Goal: Information Seeking & Learning: Learn about a topic

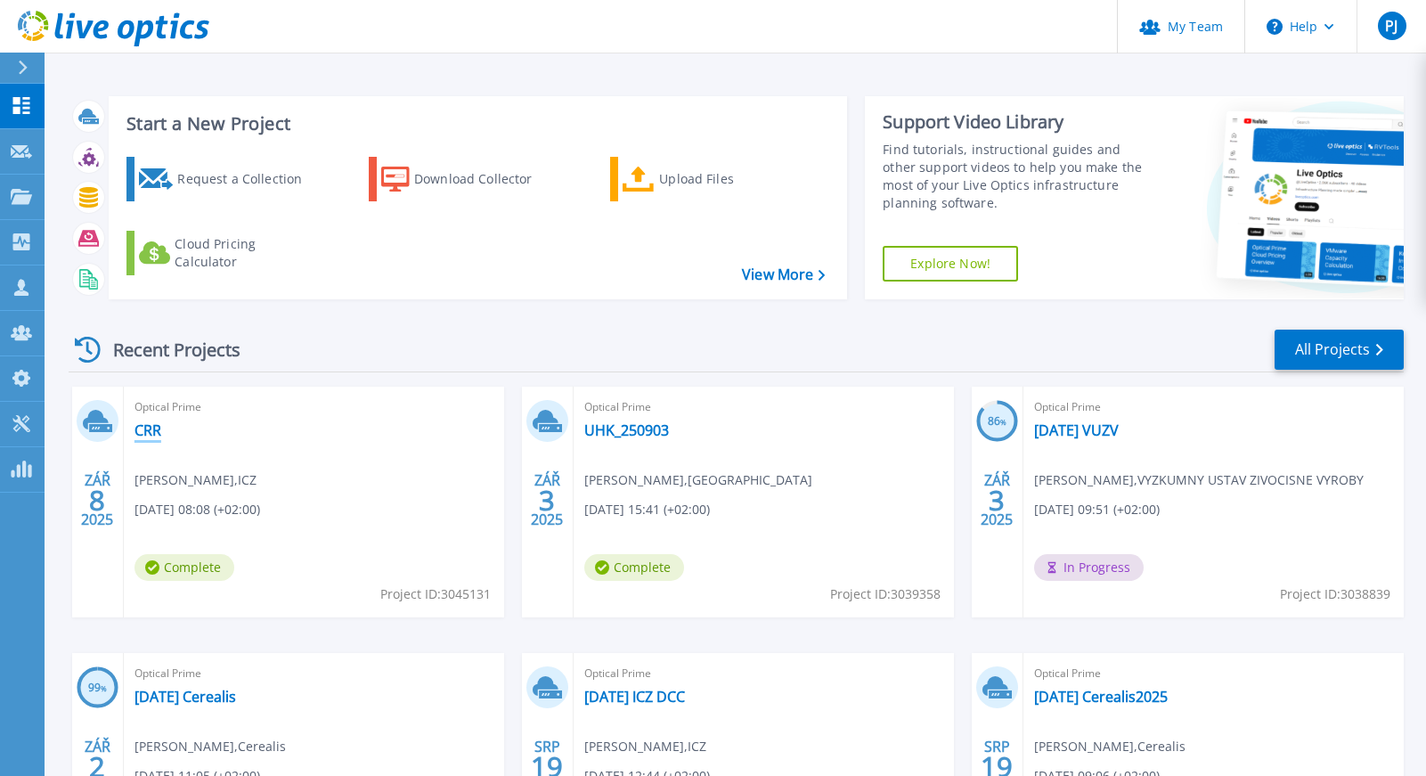
click at [151, 433] on link "CRR" at bounding box center [147, 430] width 27 height 18
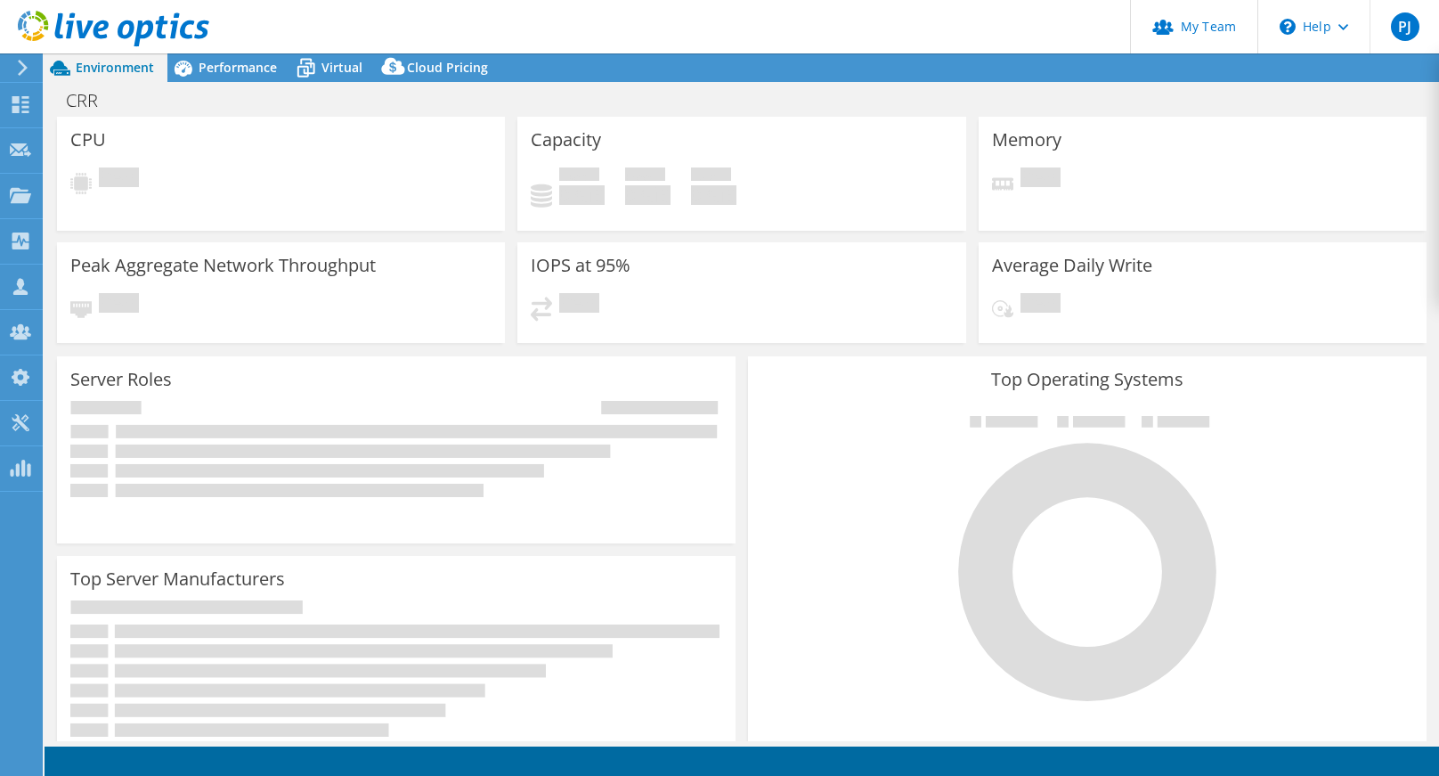
select select "USD"
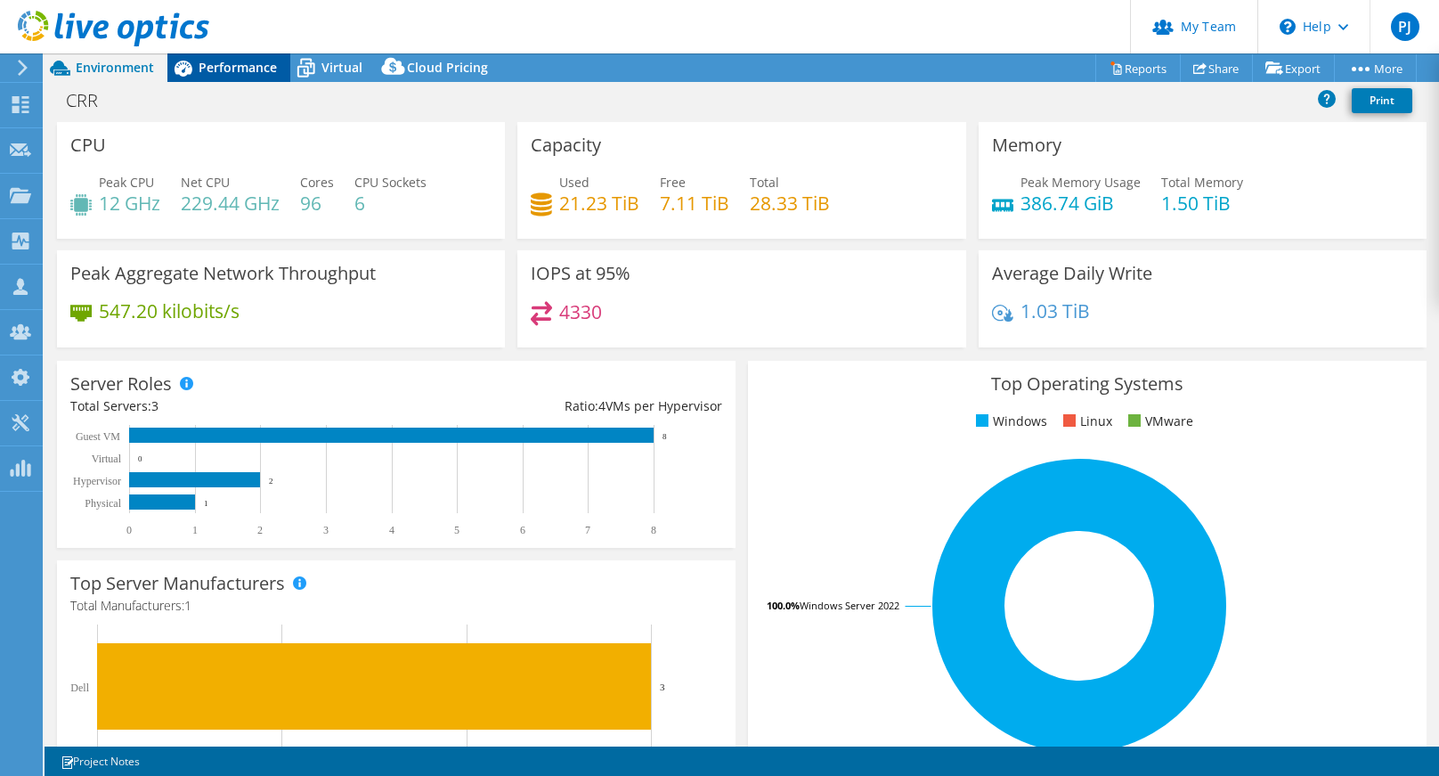
click at [256, 69] on span "Performance" at bounding box center [238, 67] width 78 height 17
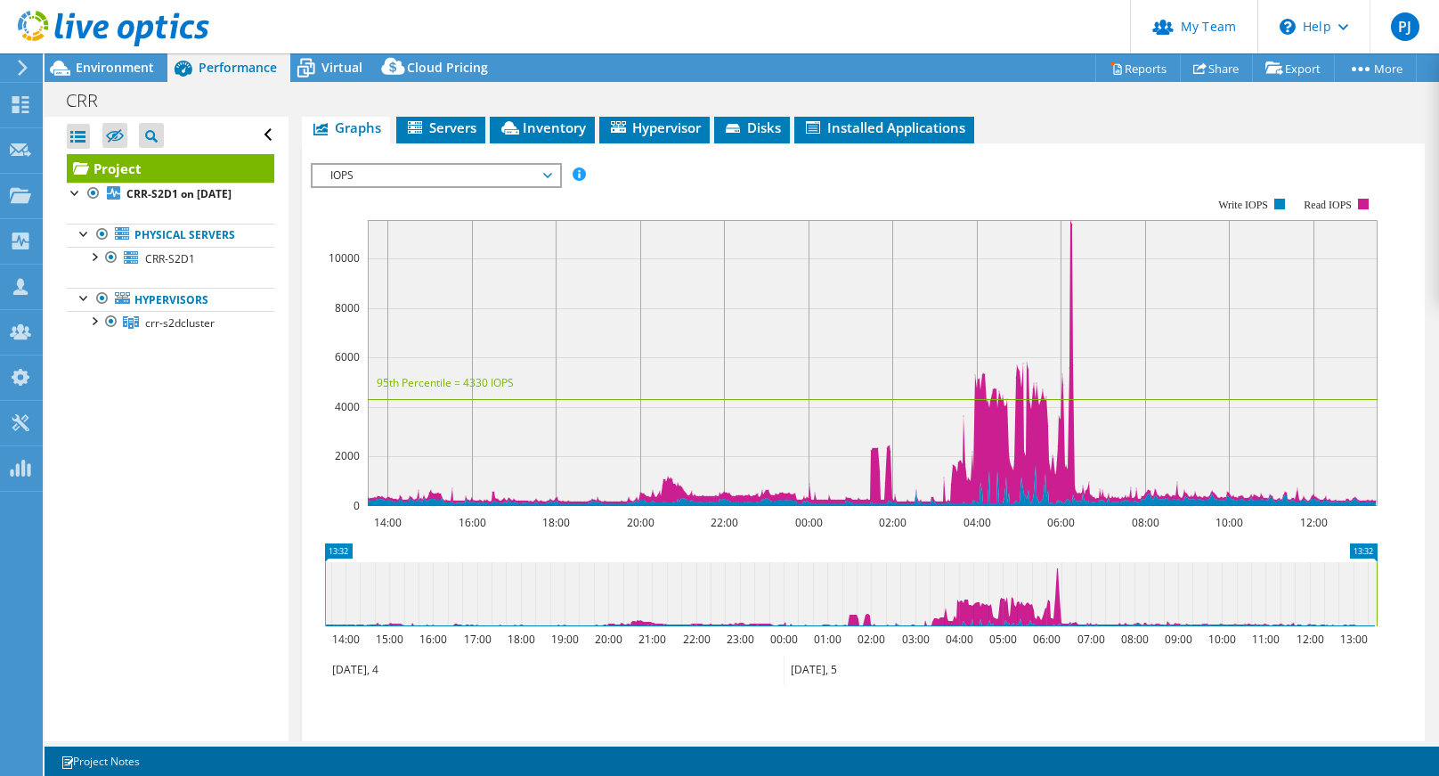
scroll to position [267, 0]
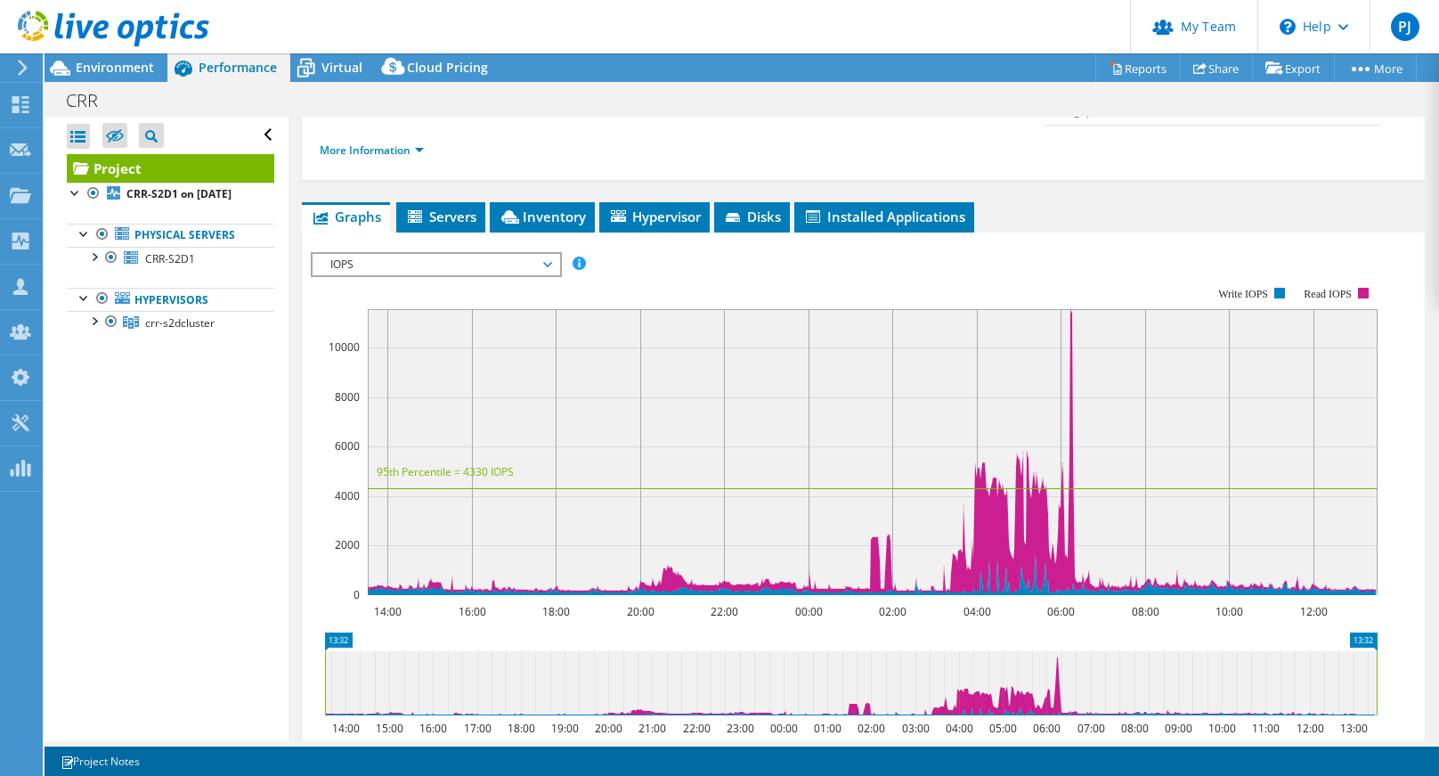
click at [402, 275] on span "IOPS" at bounding box center [436, 264] width 229 height 21
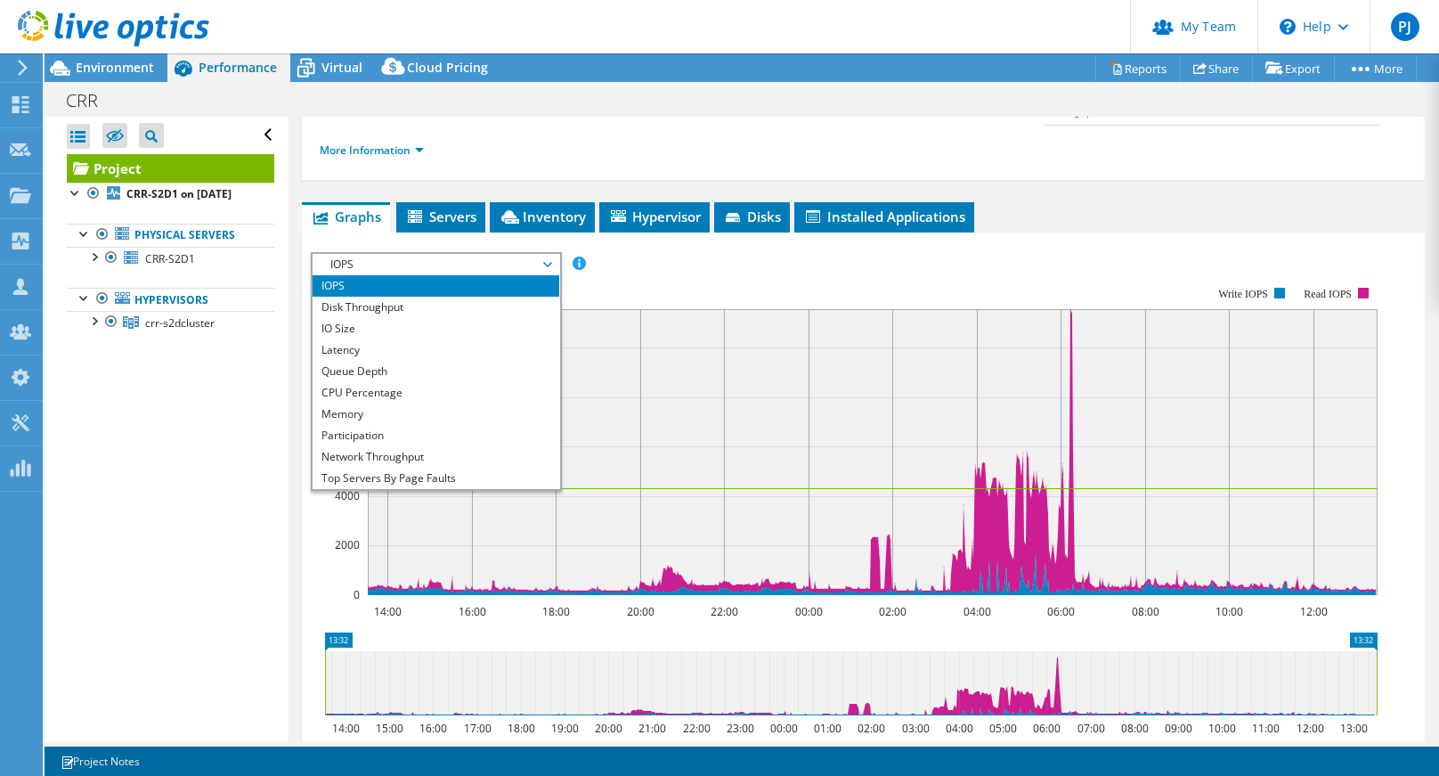
scroll to position [64, 0]
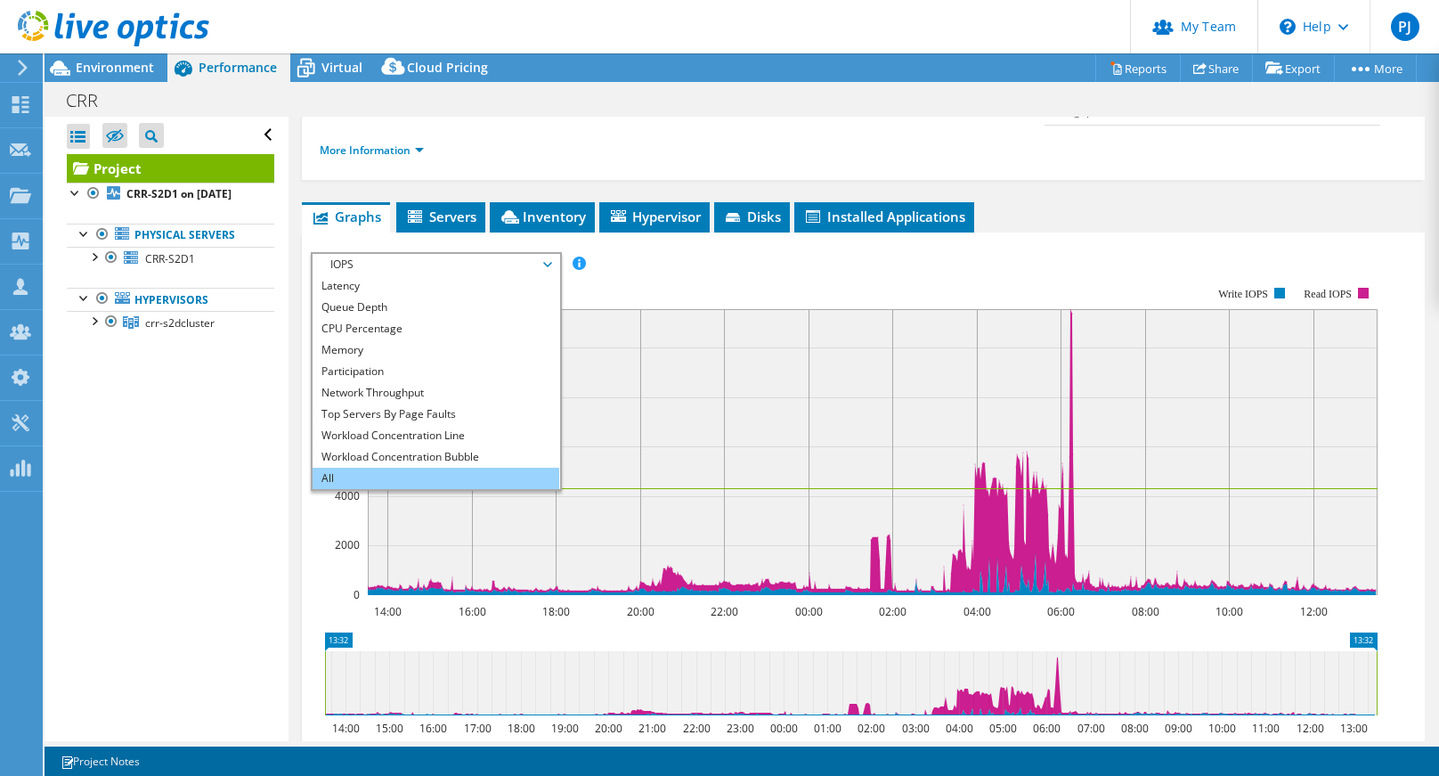
click at [420, 489] on li "All" at bounding box center [436, 478] width 247 height 21
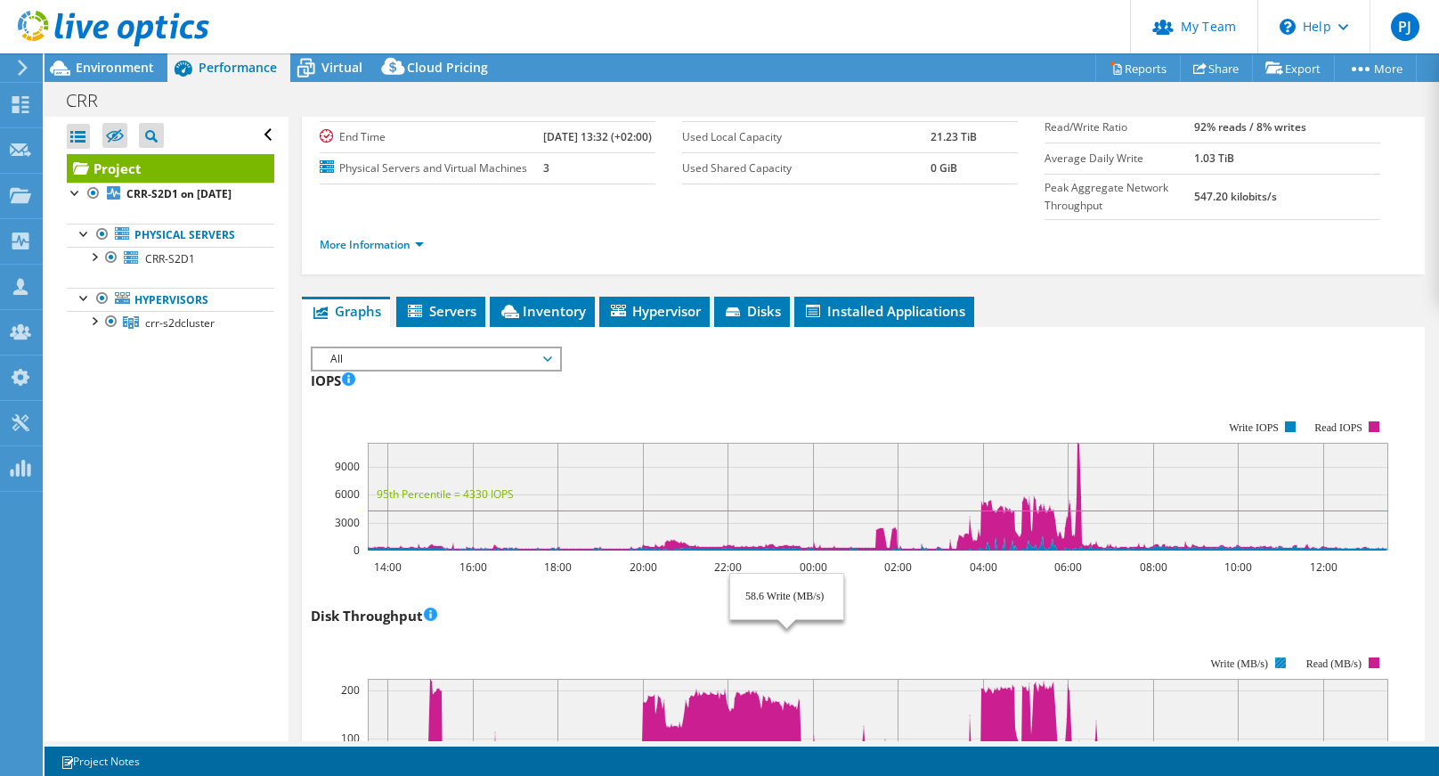
scroll to position [0, 0]
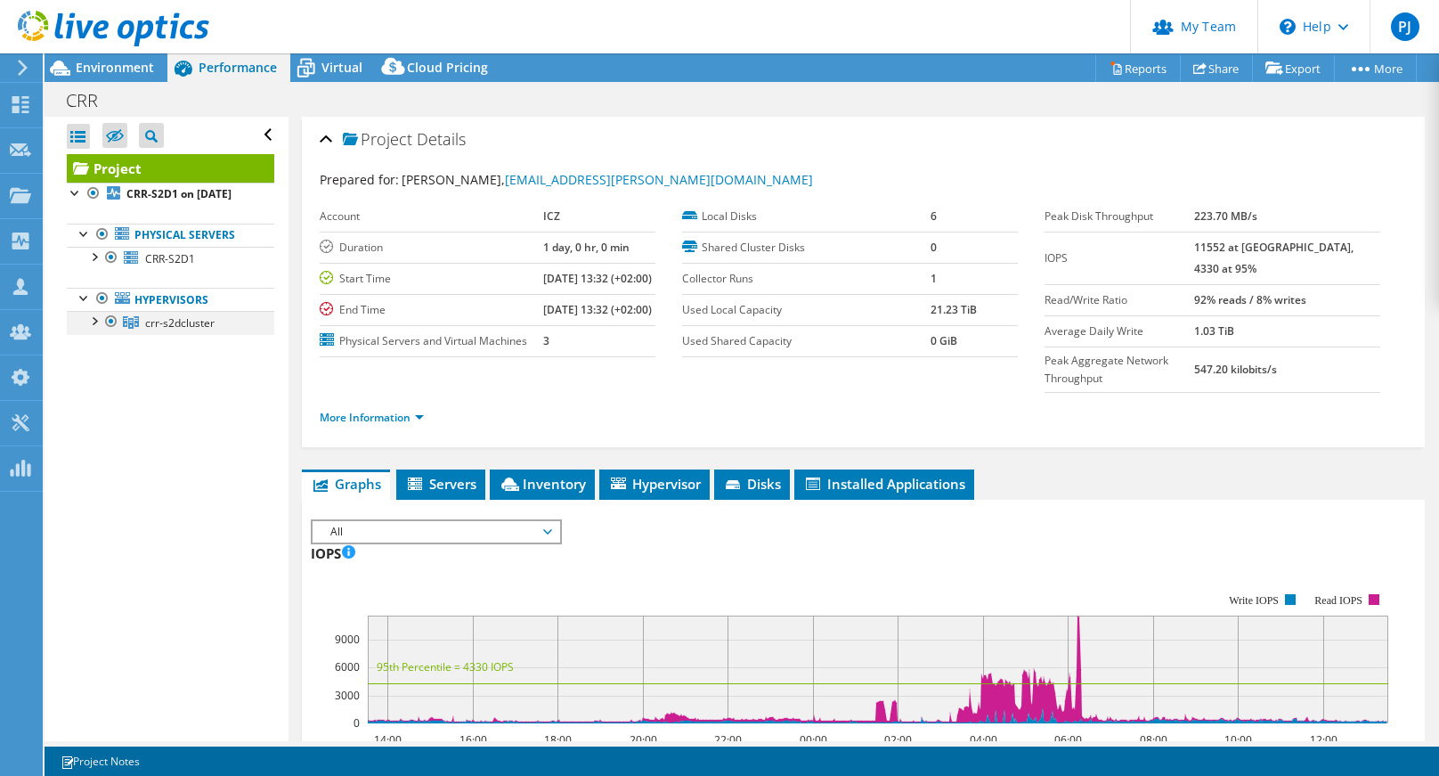
click at [95, 329] on div at bounding box center [94, 320] width 18 height 18
click at [149, 358] on link "CRR-S2D2" at bounding box center [171, 346] width 208 height 23
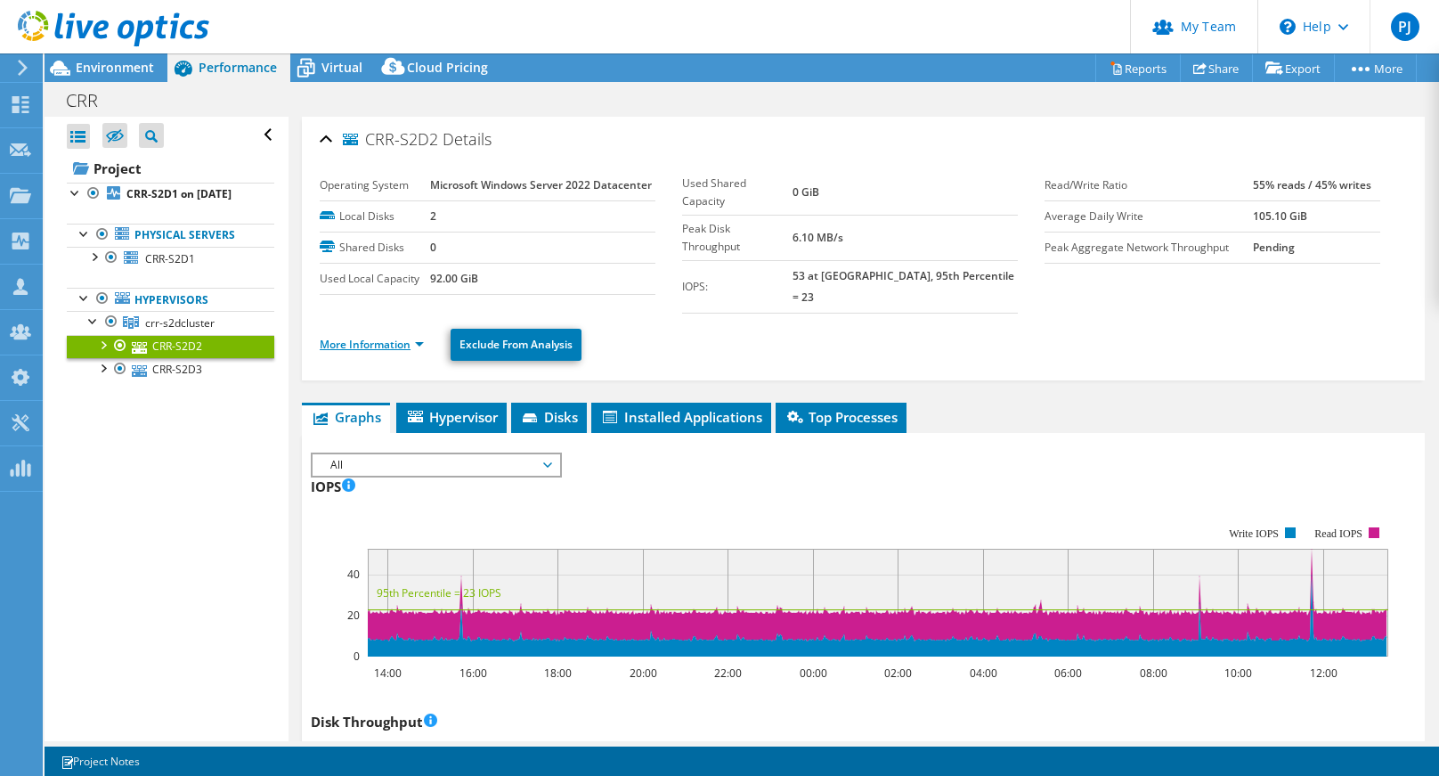
click at [397, 337] on link "More Information" at bounding box center [372, 344] width 104 height 15
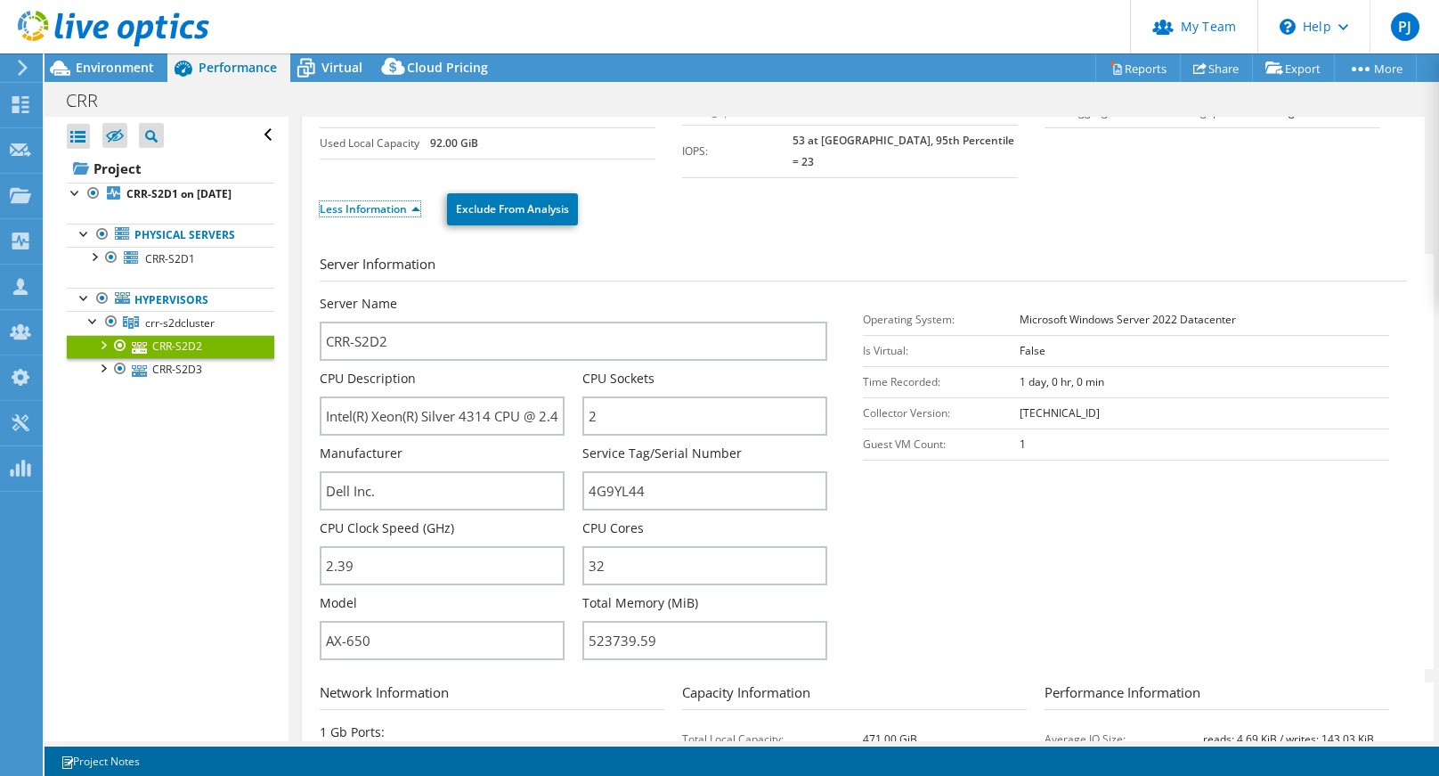
scroll to position [267, 0]
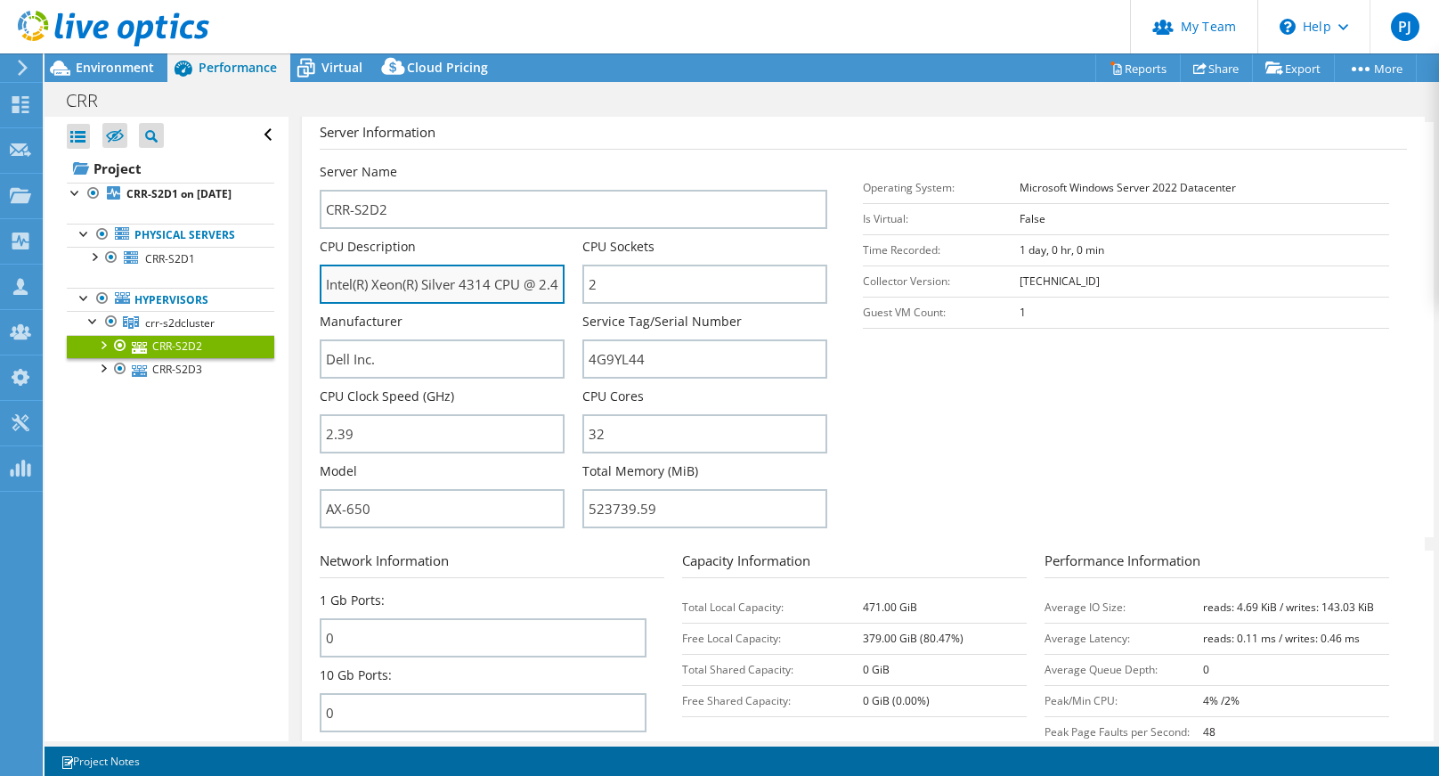
click at [493, 270] on input "Intel(R) Xeon(R) Silver 4314 CPU @ 2.40GHz" at bounding box center [442, 284] width 245 height 39
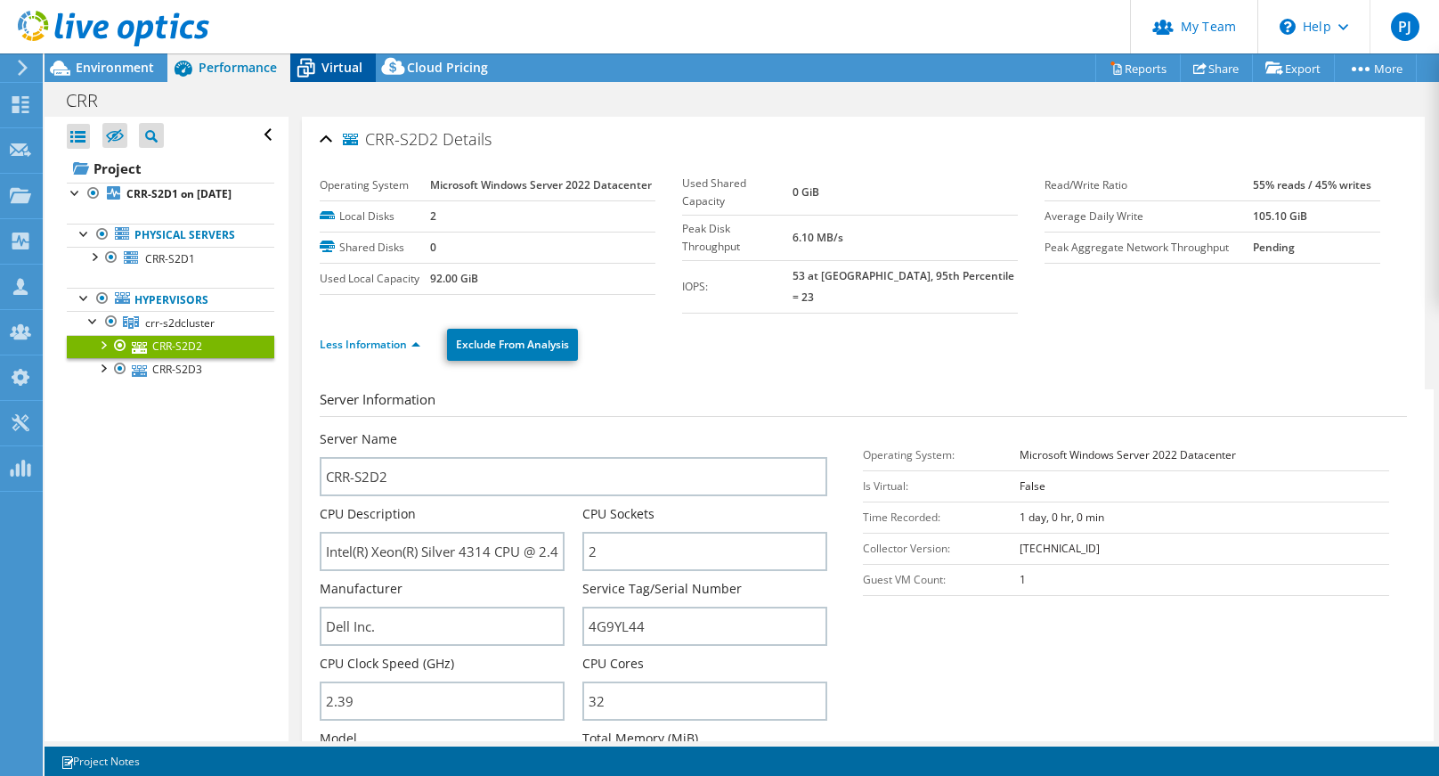
click at [327, 66] on span "Virtual" at bounding box center [342, 67] width 41 height 17
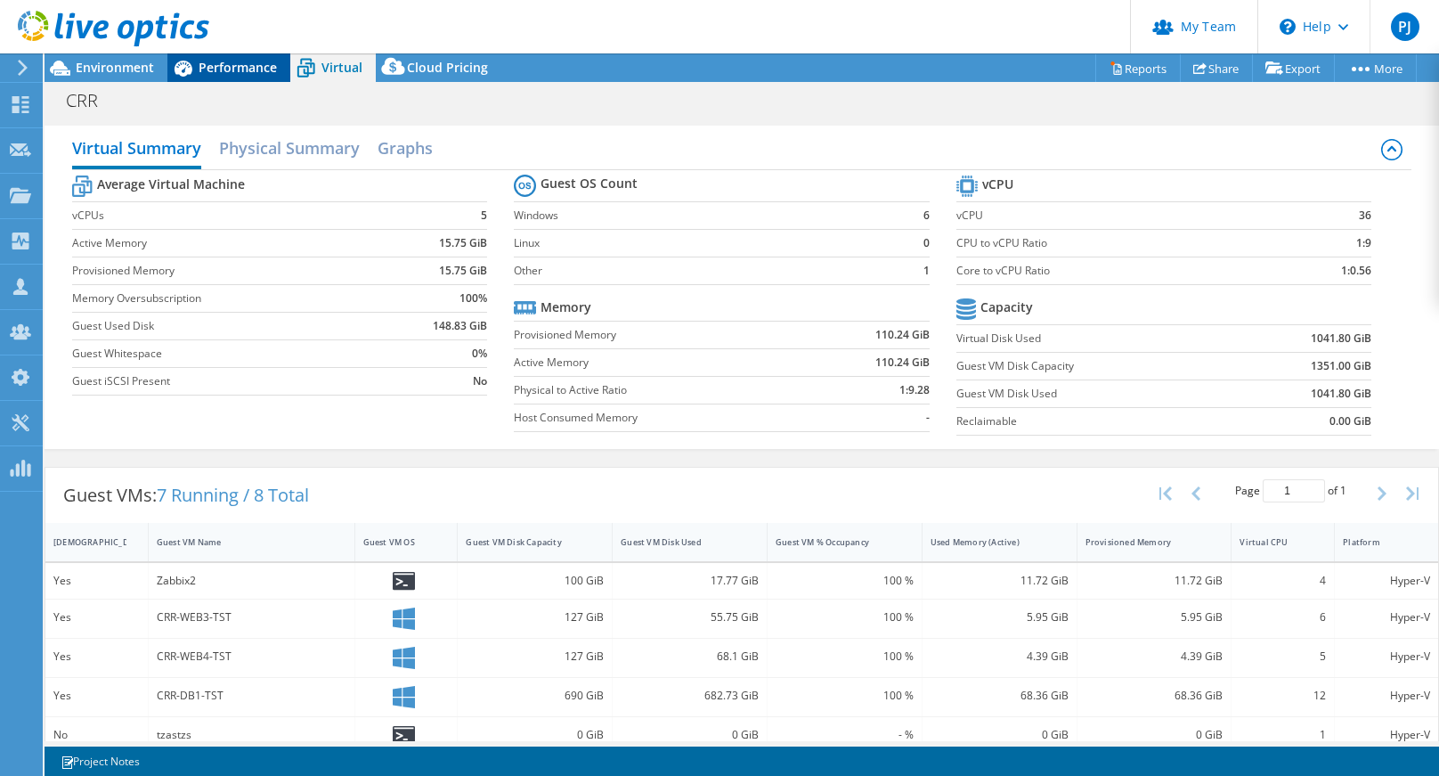
click at [212, 65] on span "Performance" at bounding box center [238, 67] width 78 height 17
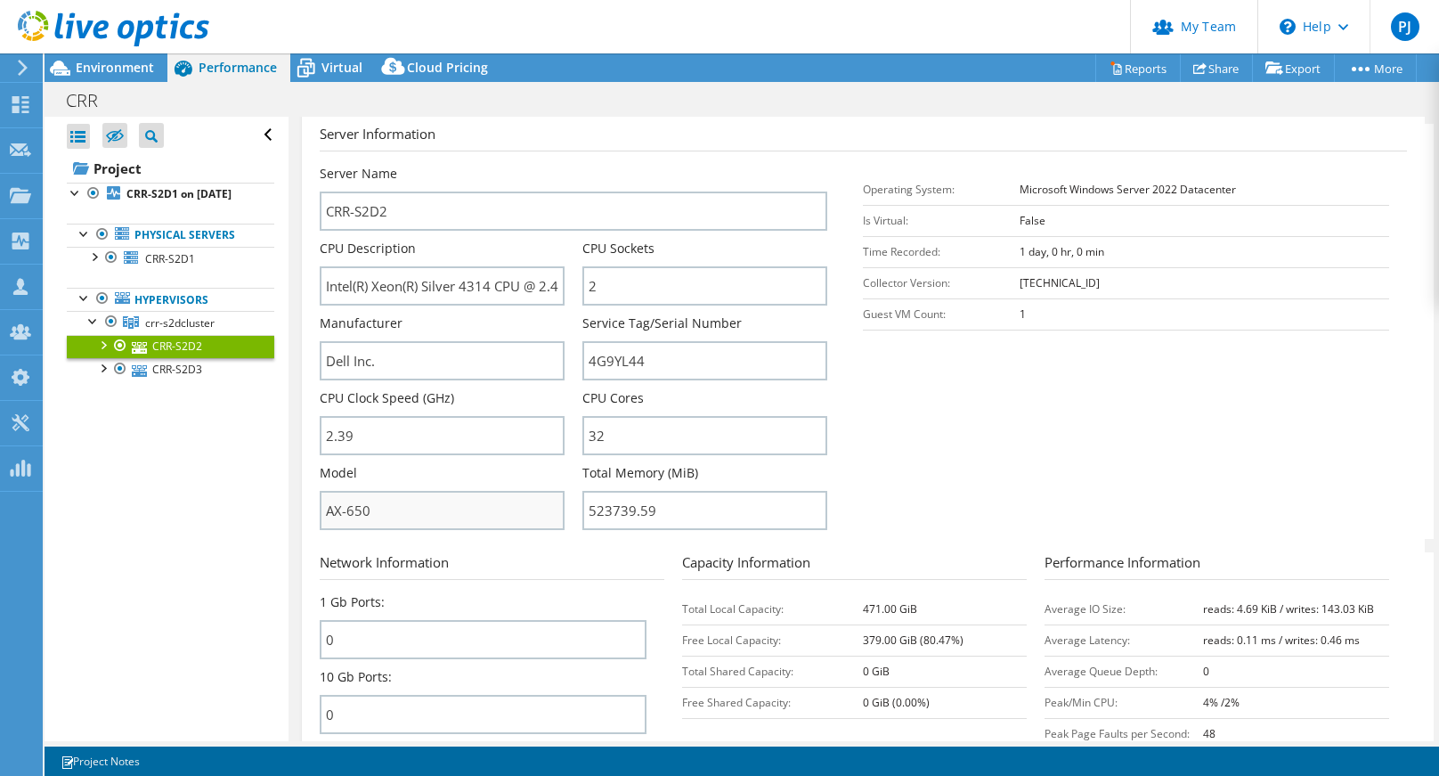
scroll to position [267, 0]
click at [188, 381] on link "CRR-S2D3" at bounding box center [171, 369] width 208 height 23
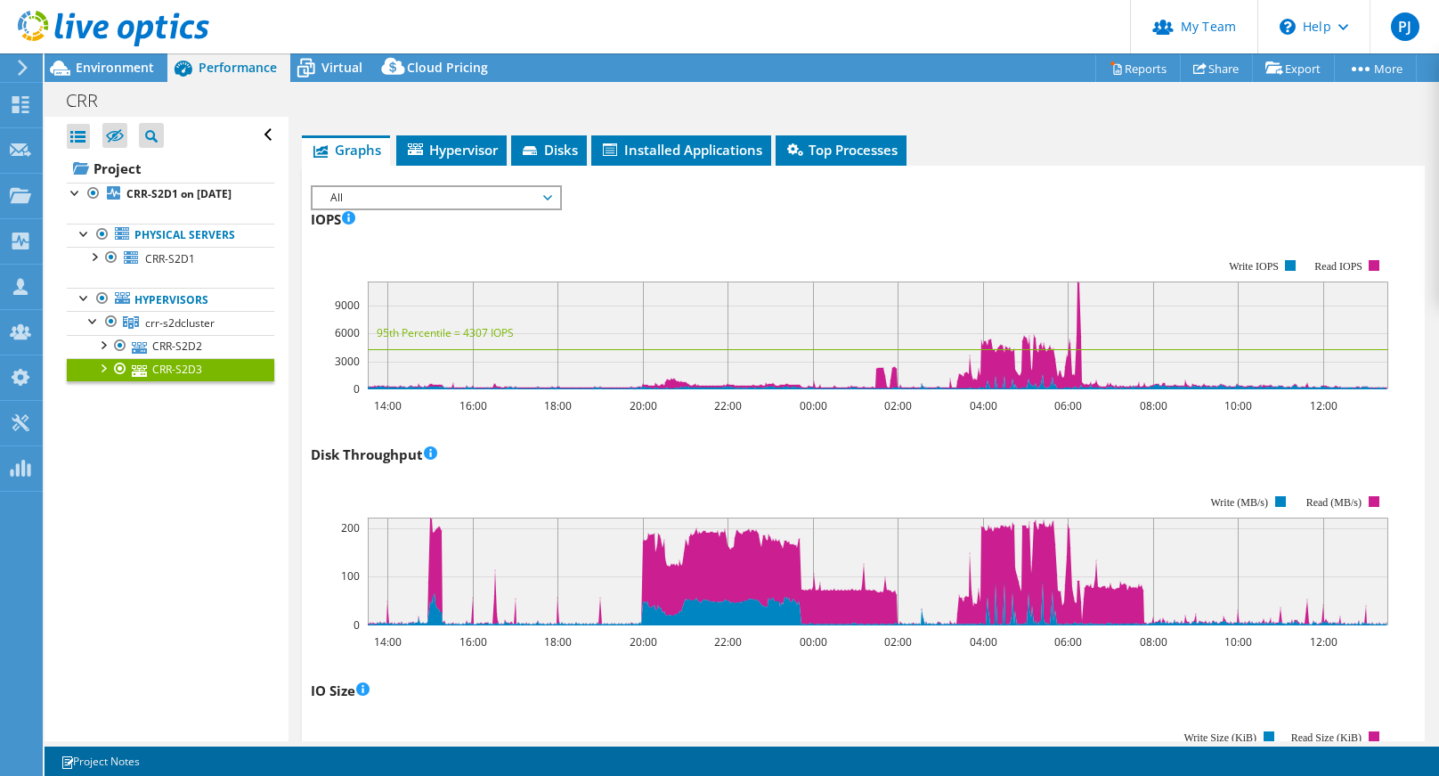
scroll to position [0, 0]
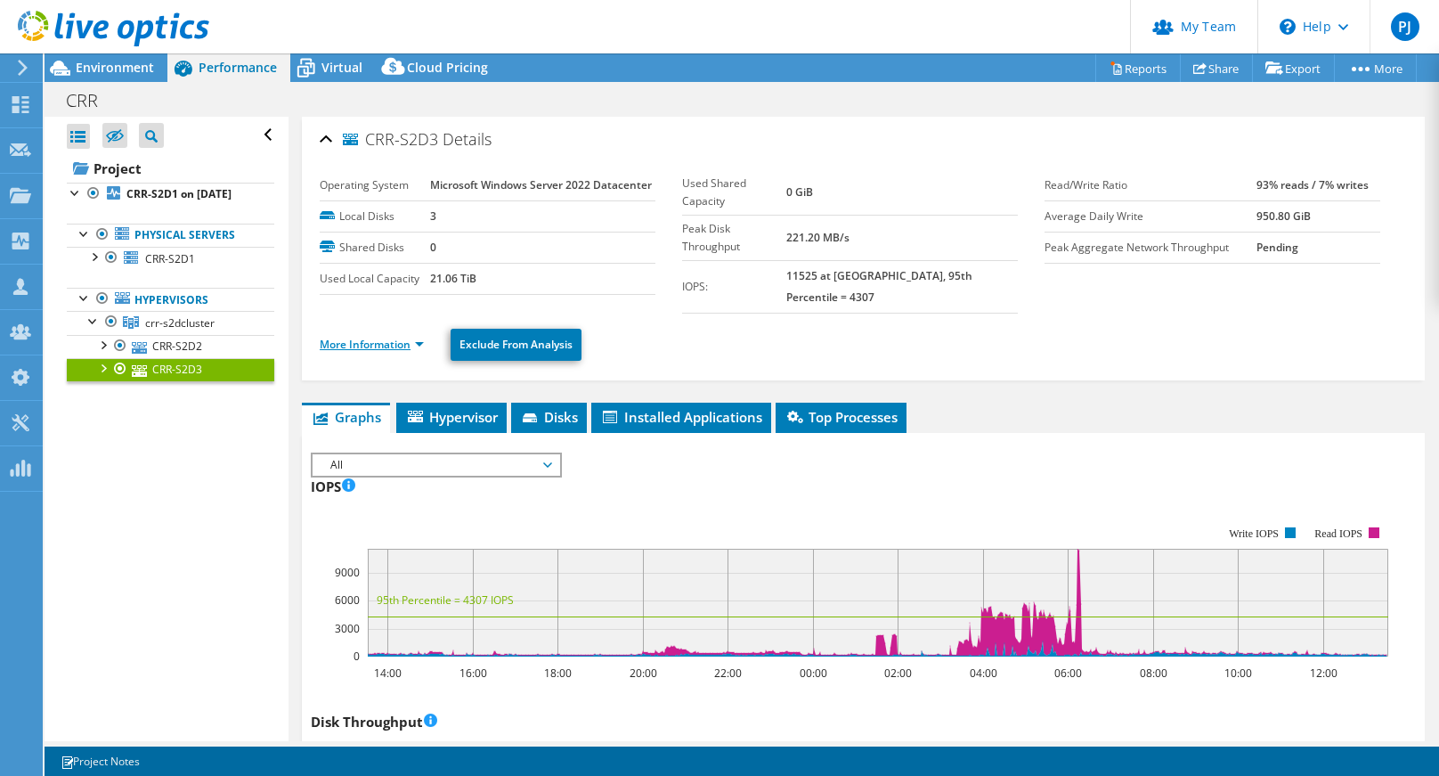
click at [366, 337] on link "More Information" at bounding box center [372, 344] width 104 height 15
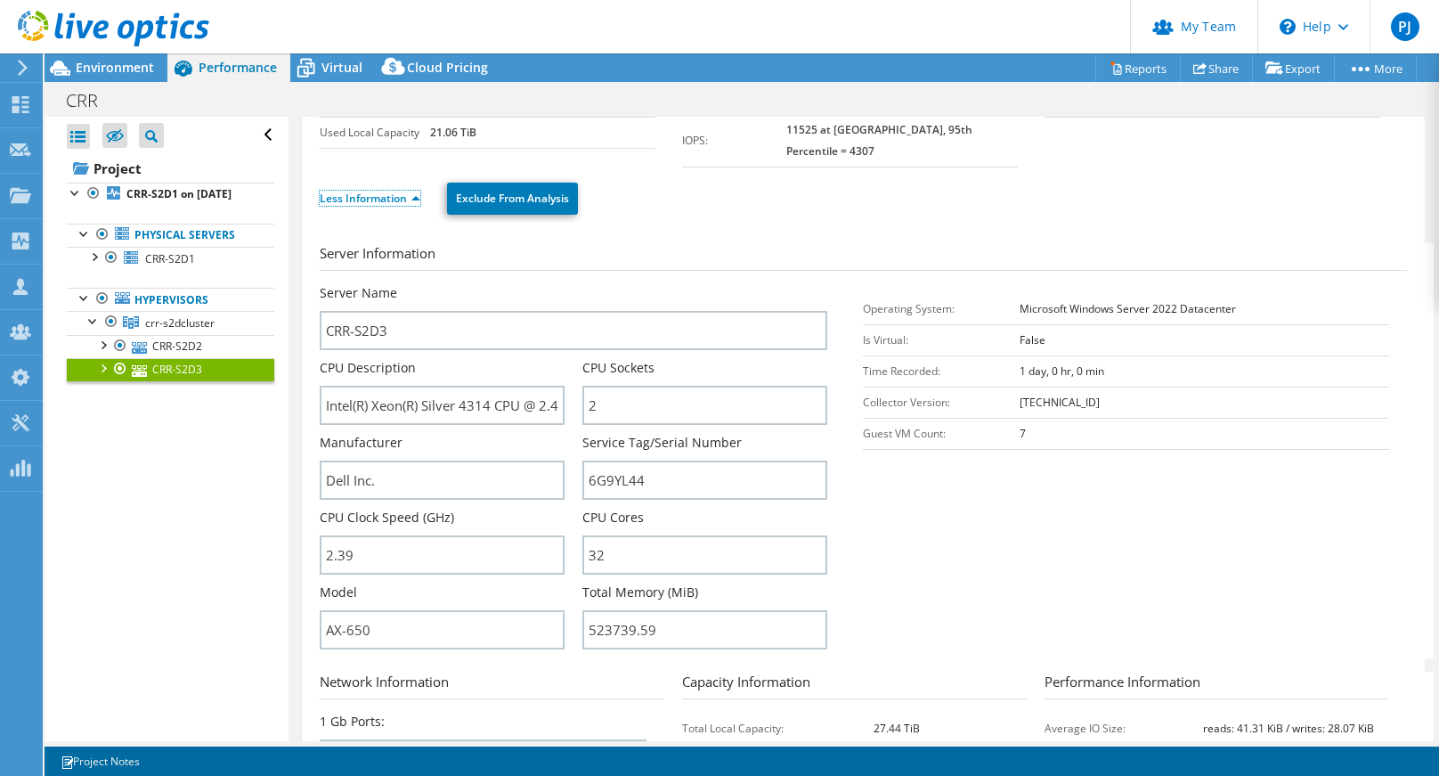
scroll to position [178, 0]
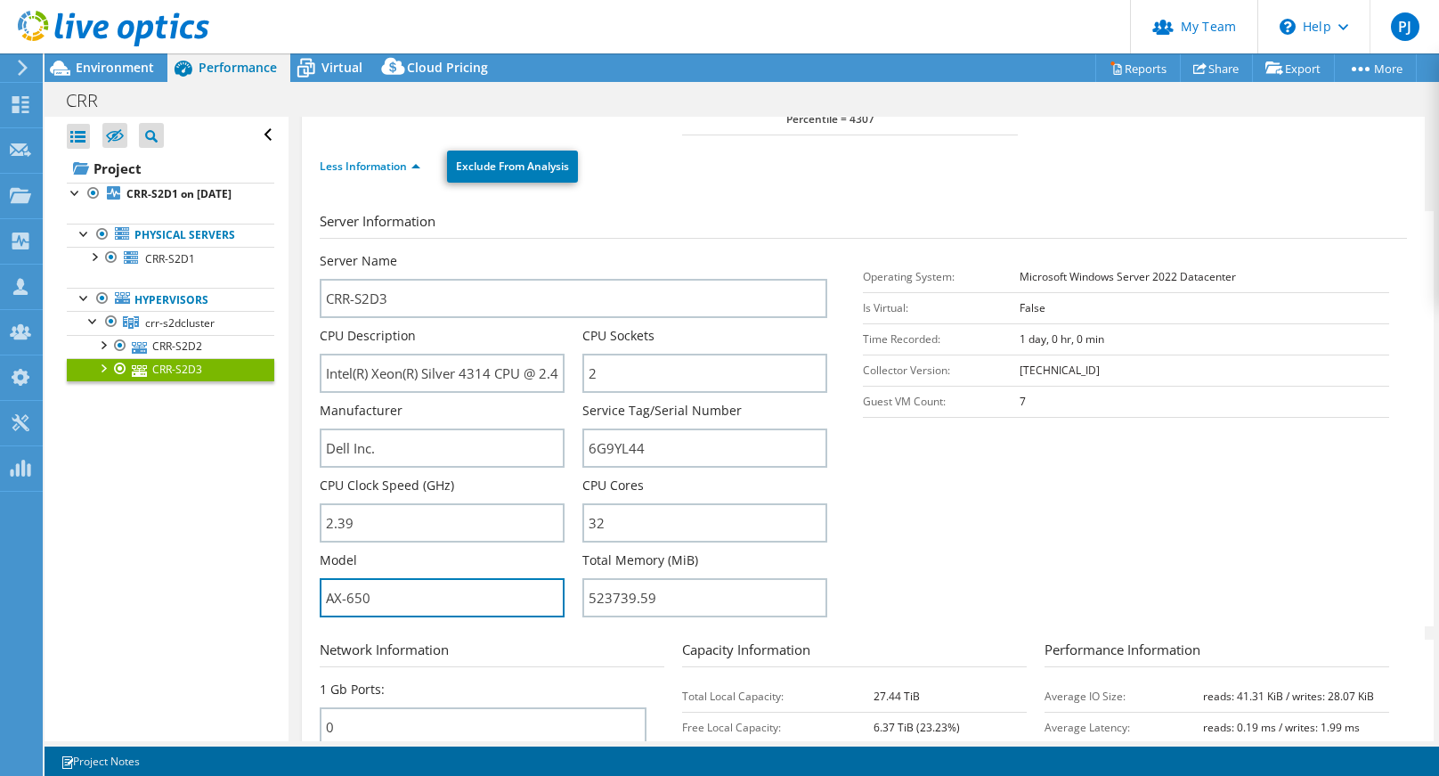
drag, startPoint x: 377, startPoint y: 575, endPoint x: 297, endPoint y: 571, distance: 80.2
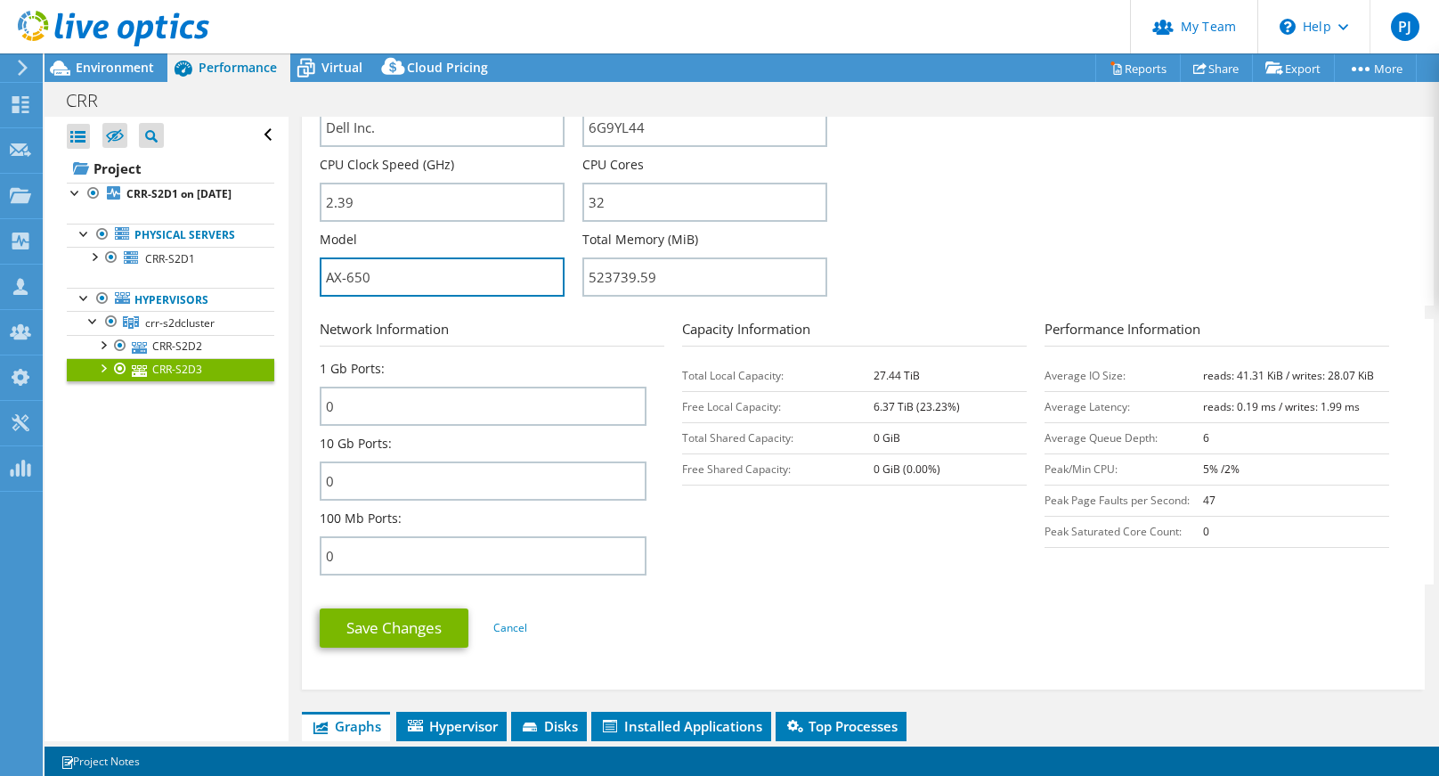
scroll to position [534, 0]
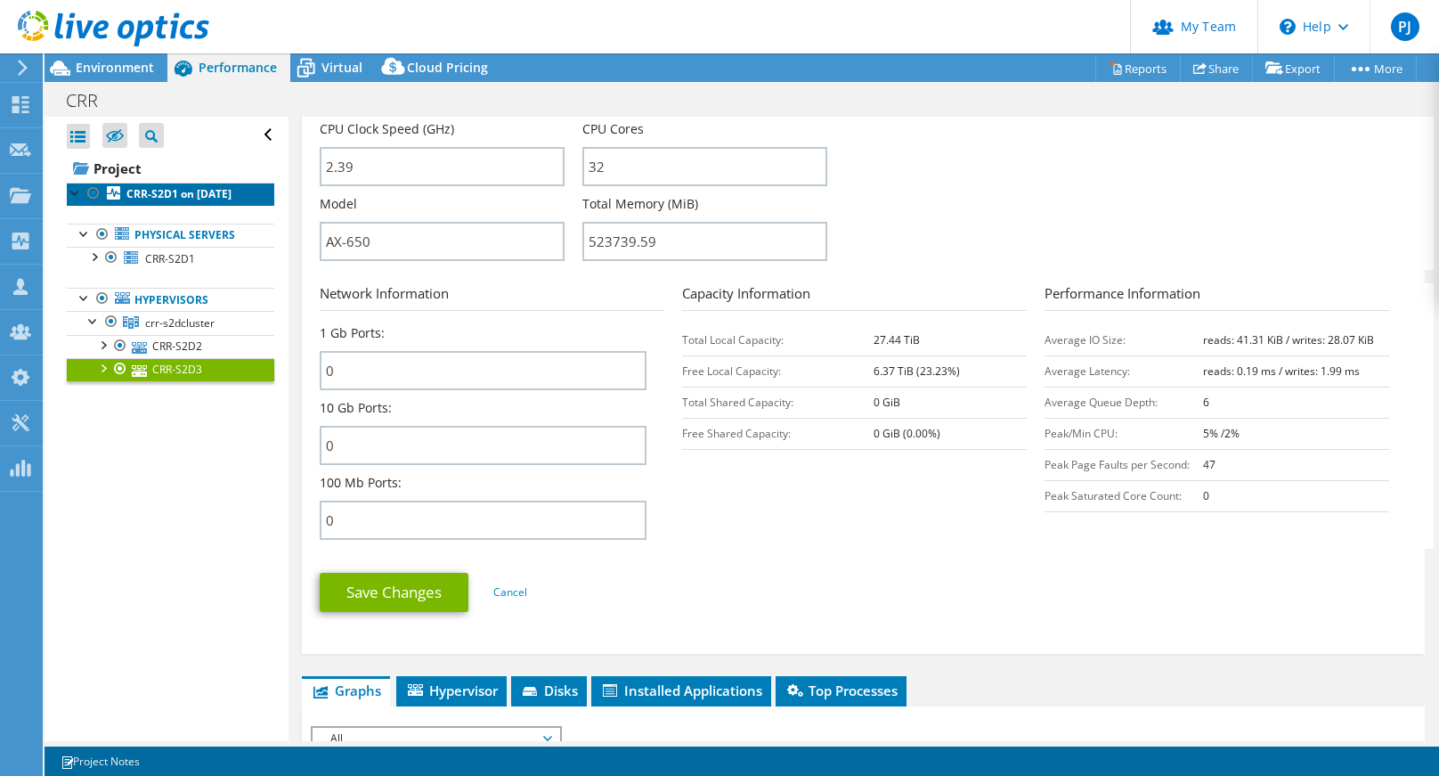
click at [130, 201] on b "CRR-S2D1 on 9/8/2025" at bounding box center [178, 193] width 105 height 15
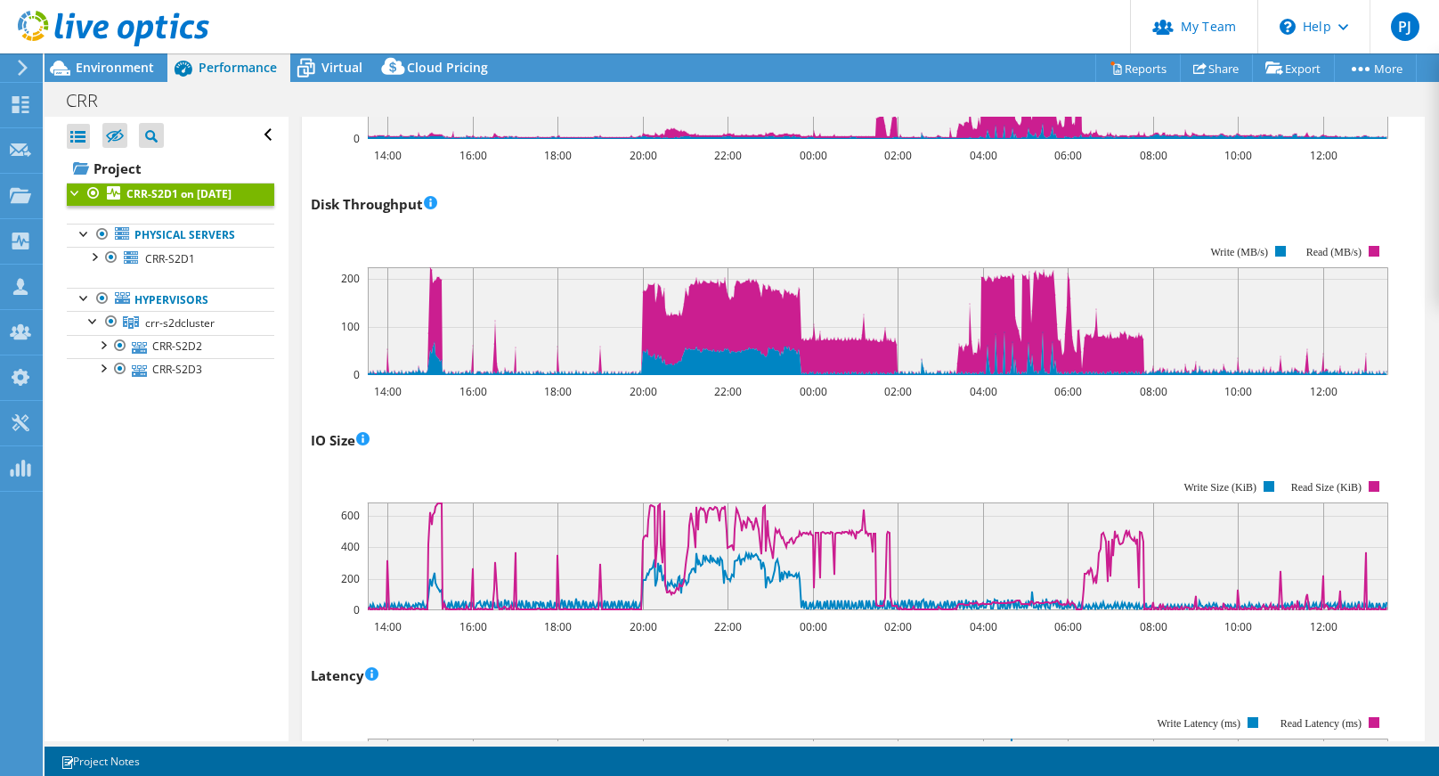
scroll to position [0, 0]
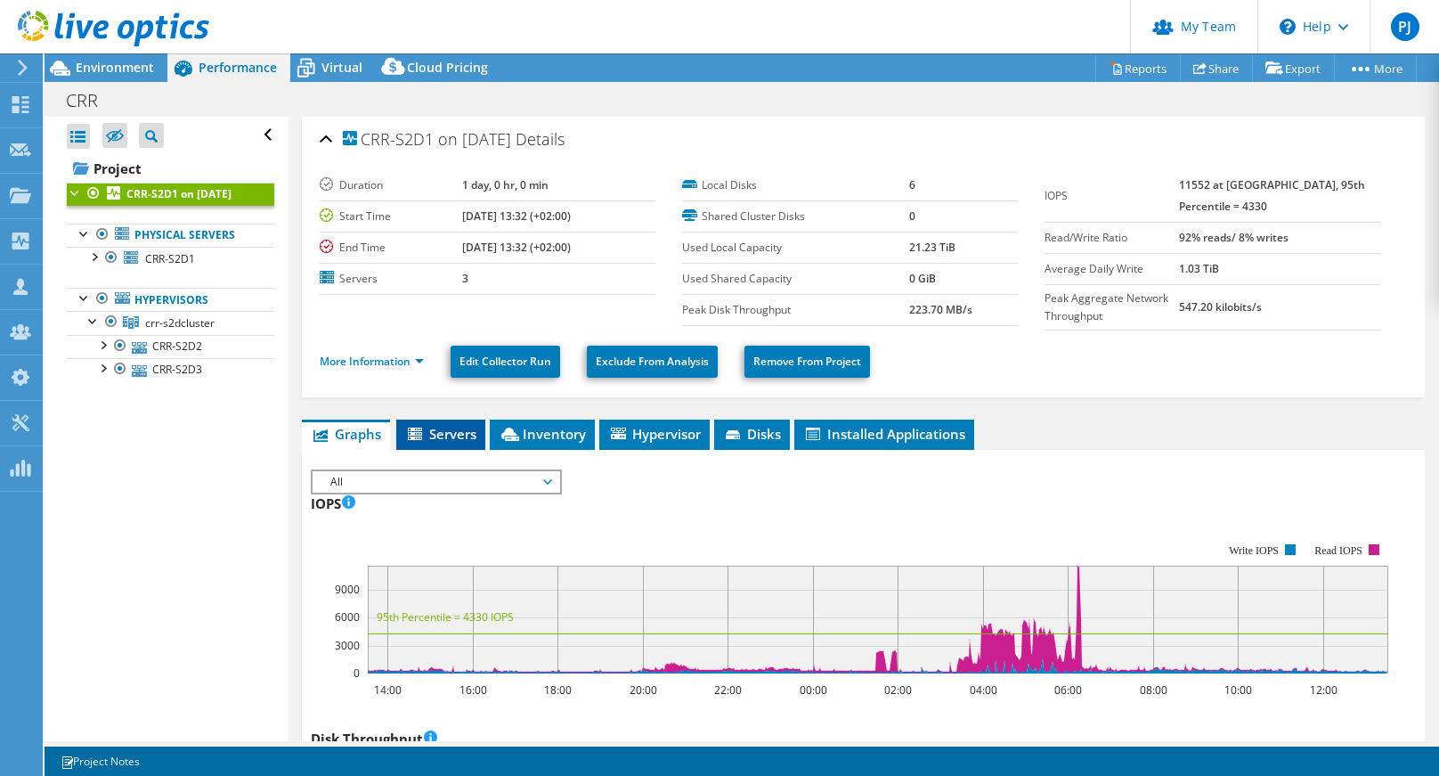
click at [464, 425] on span "Servers" at bounding box center [440, 434] width 71 height 18
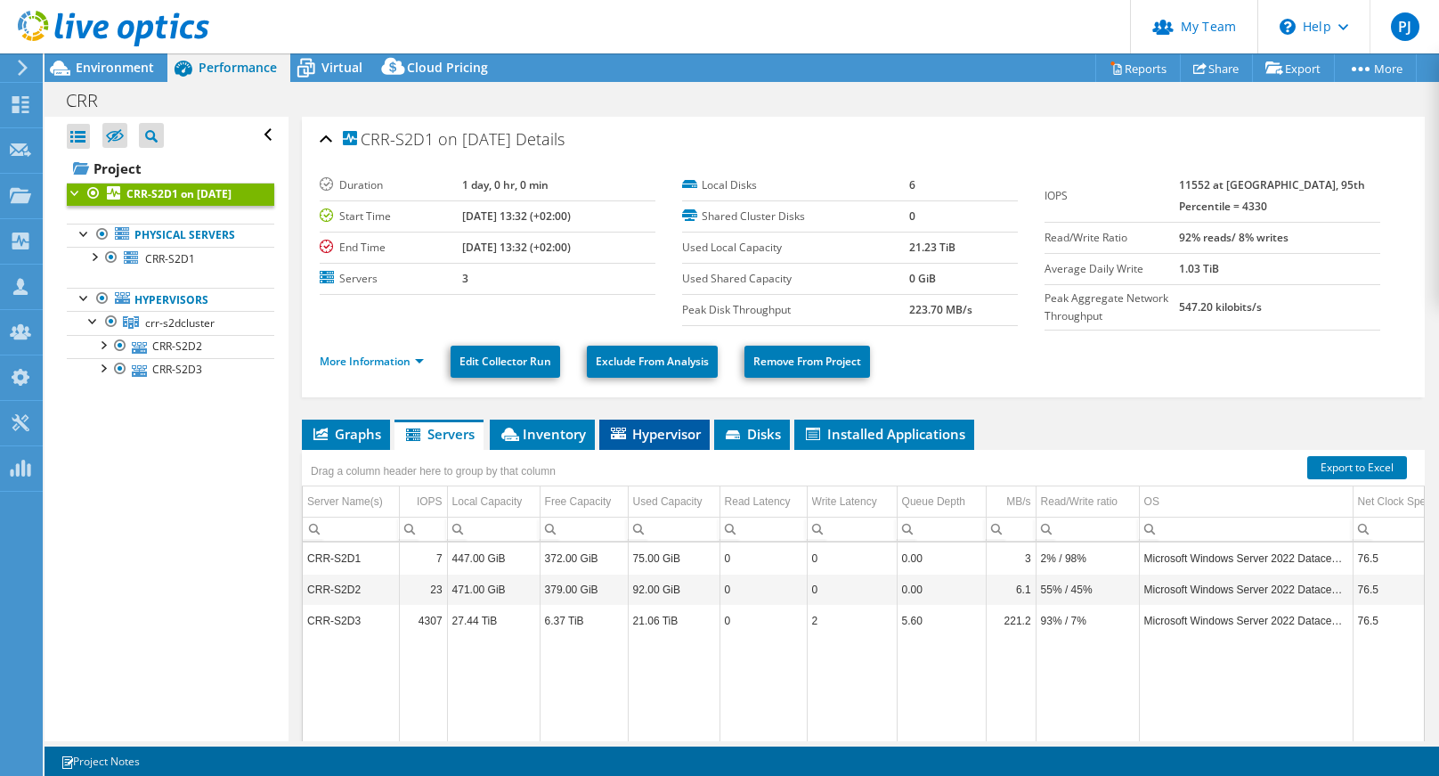
click at [669, 434] on span "Hypervisor" at bounding box center [654, 434] width 93 height 18
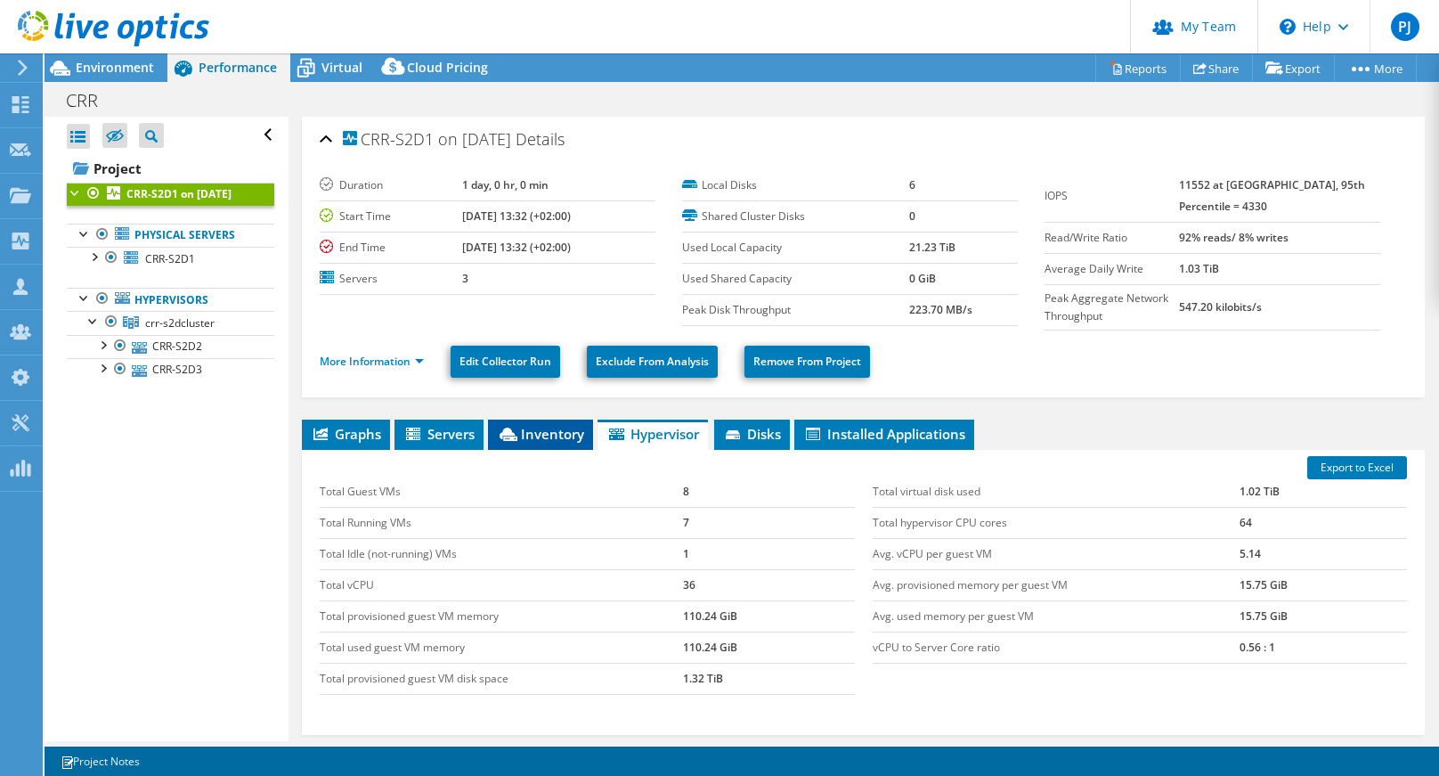
click at [530, 427] on span "Inventory" at bounding box center [540, 434] width 87 height 18
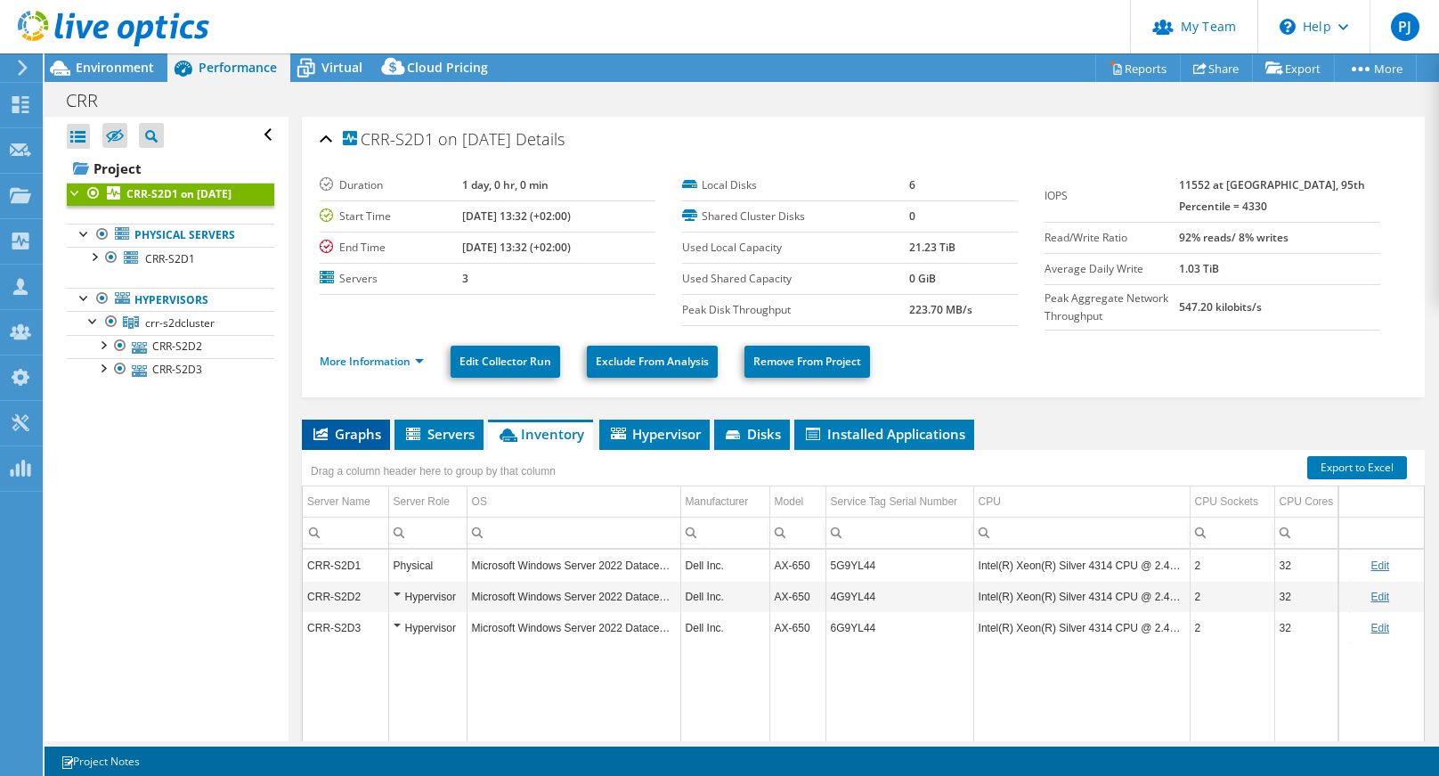
click at [352, 428] on span "Graphs" at bounding box center [346, 434] width 70 height 18
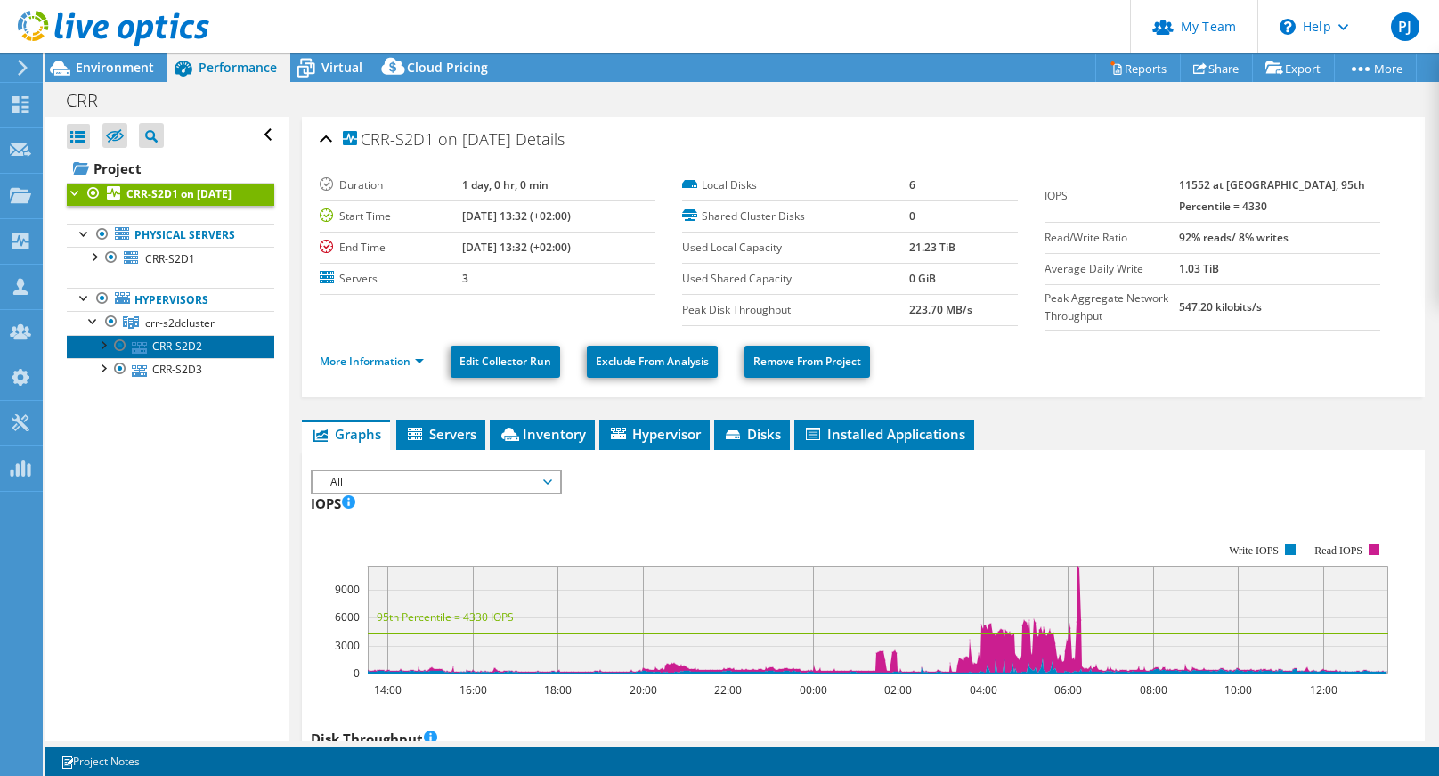
click at [172, 358] on link "CRR-S2D2" at bounding box center [171, 346] width 208 height 23
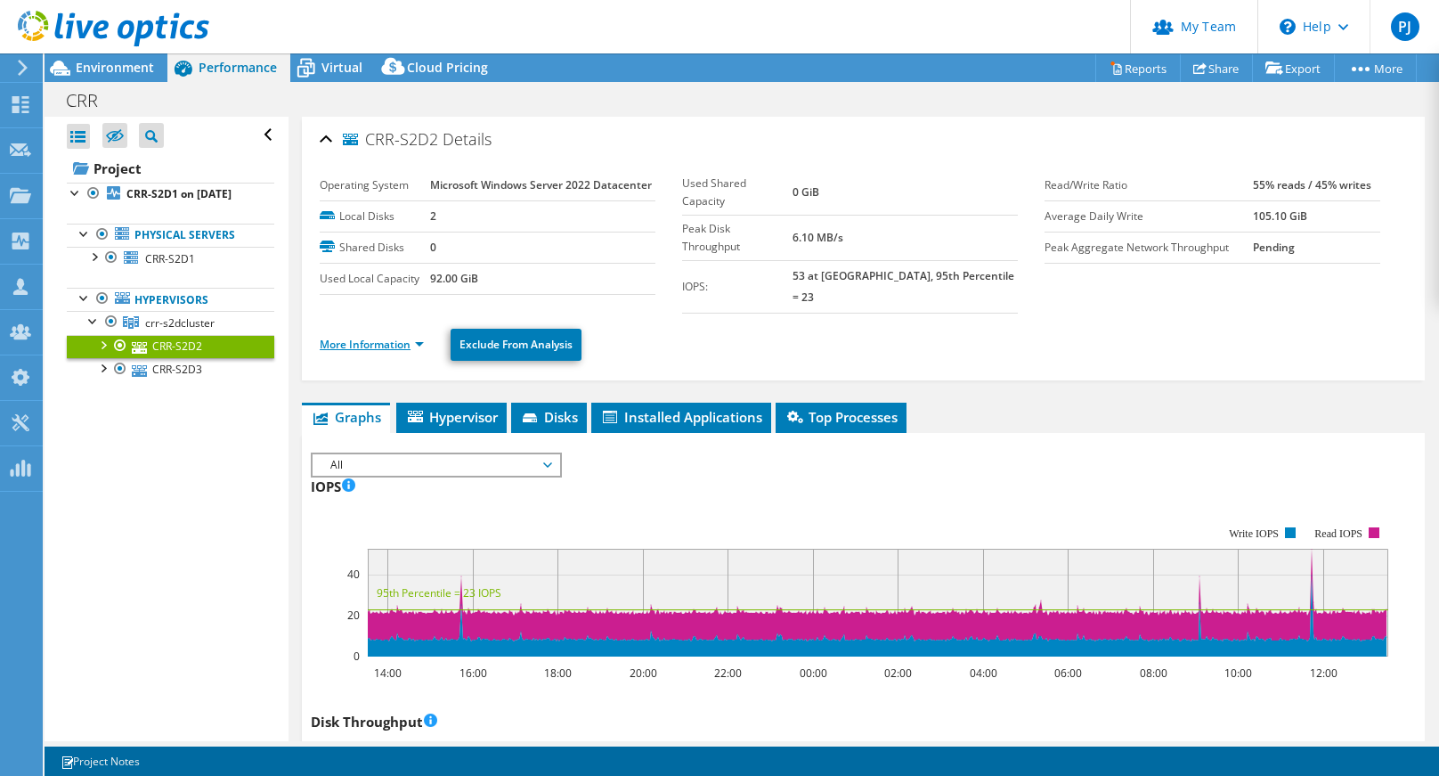
click at [396, 337] on link "More Information" at bounding box center [372, 344] width 104 height 15
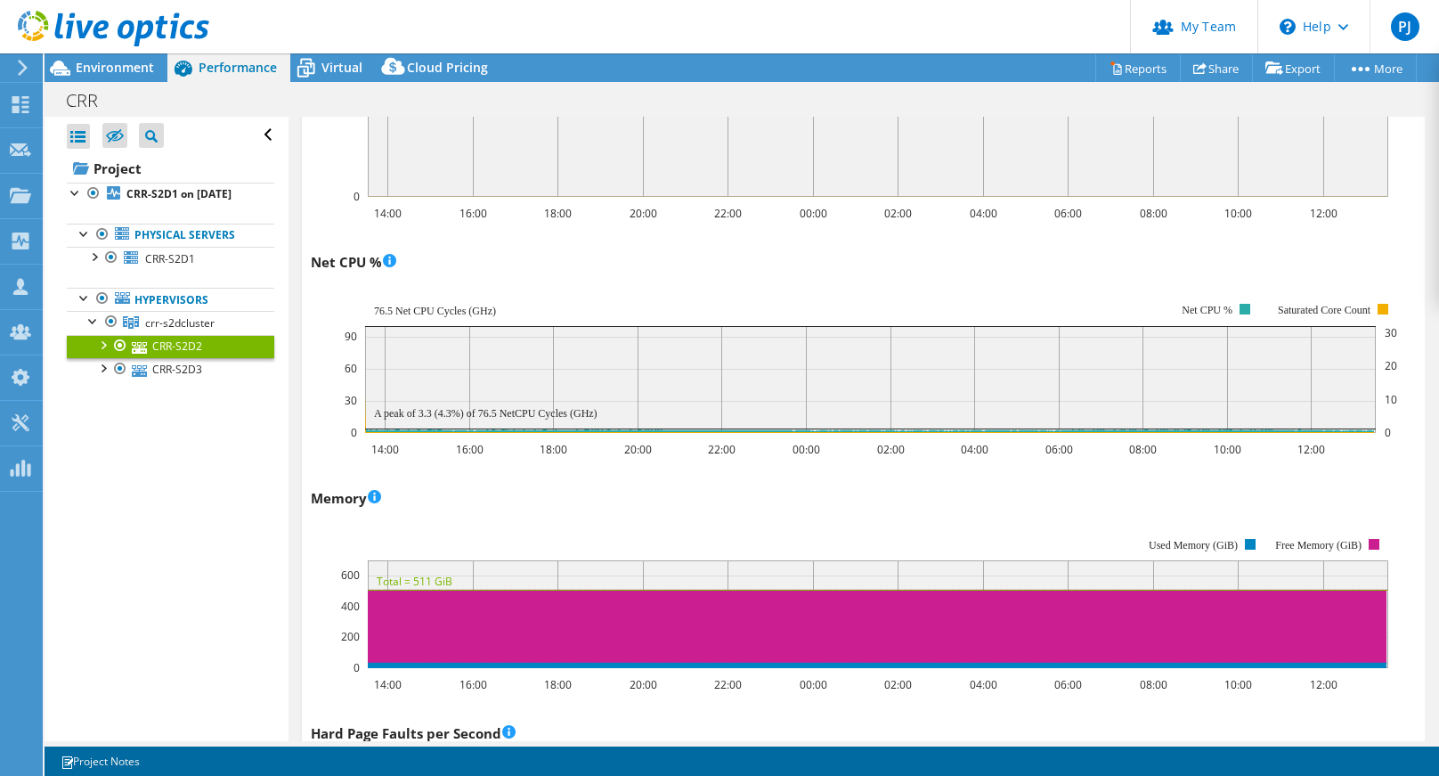
scroll to position [2316, 0]
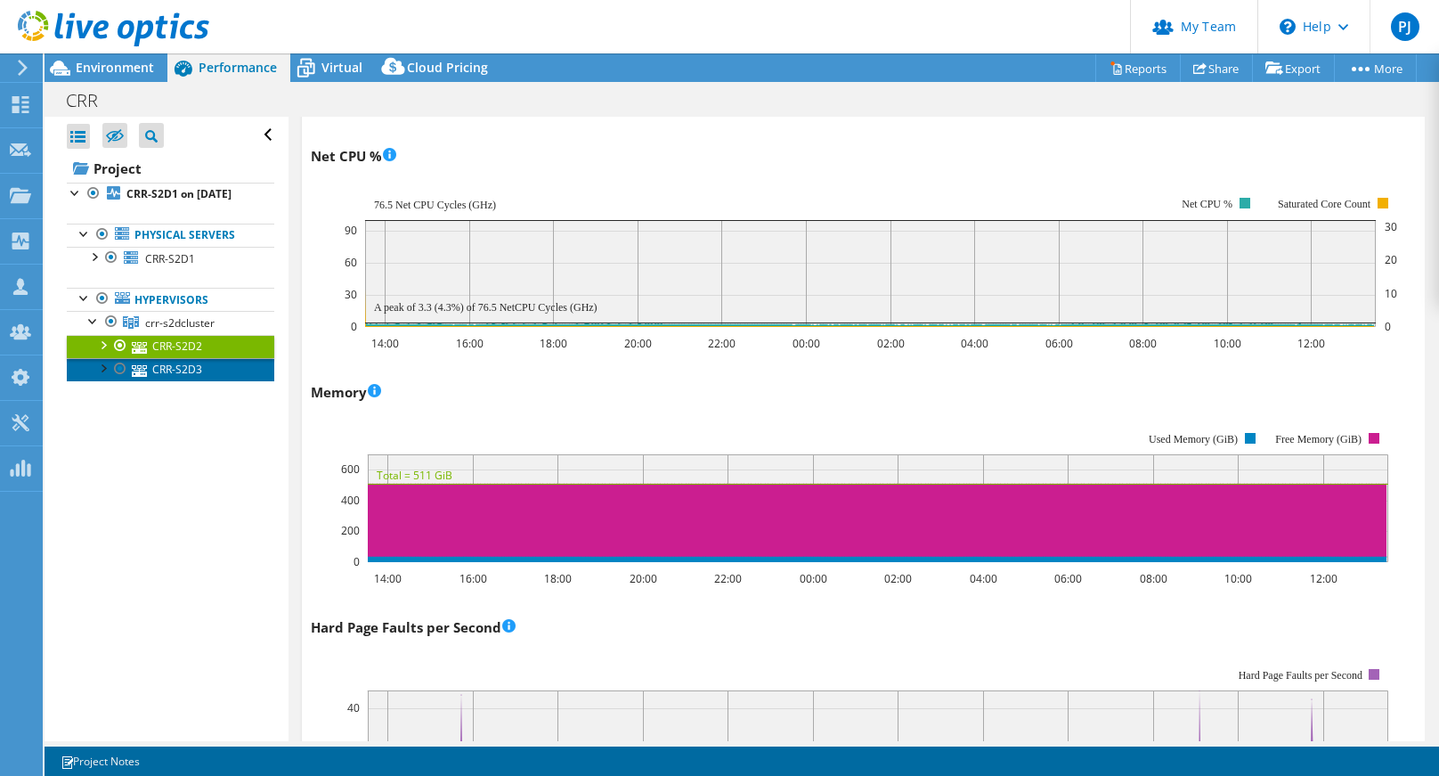
click at [190, 381] on link "CRR-S2D3" at bounding box center [171, 369] width 208 height 23
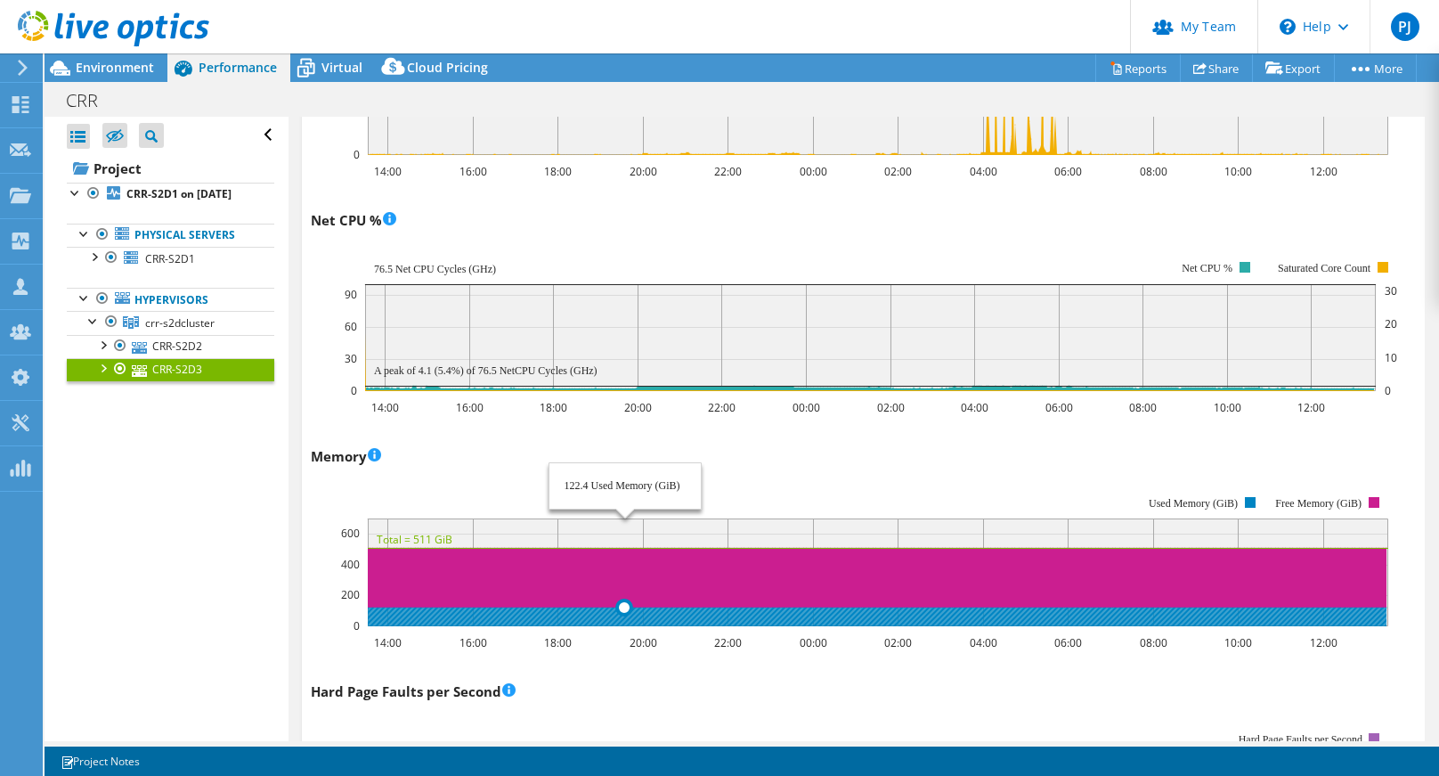
scroll to position [1419, 0]
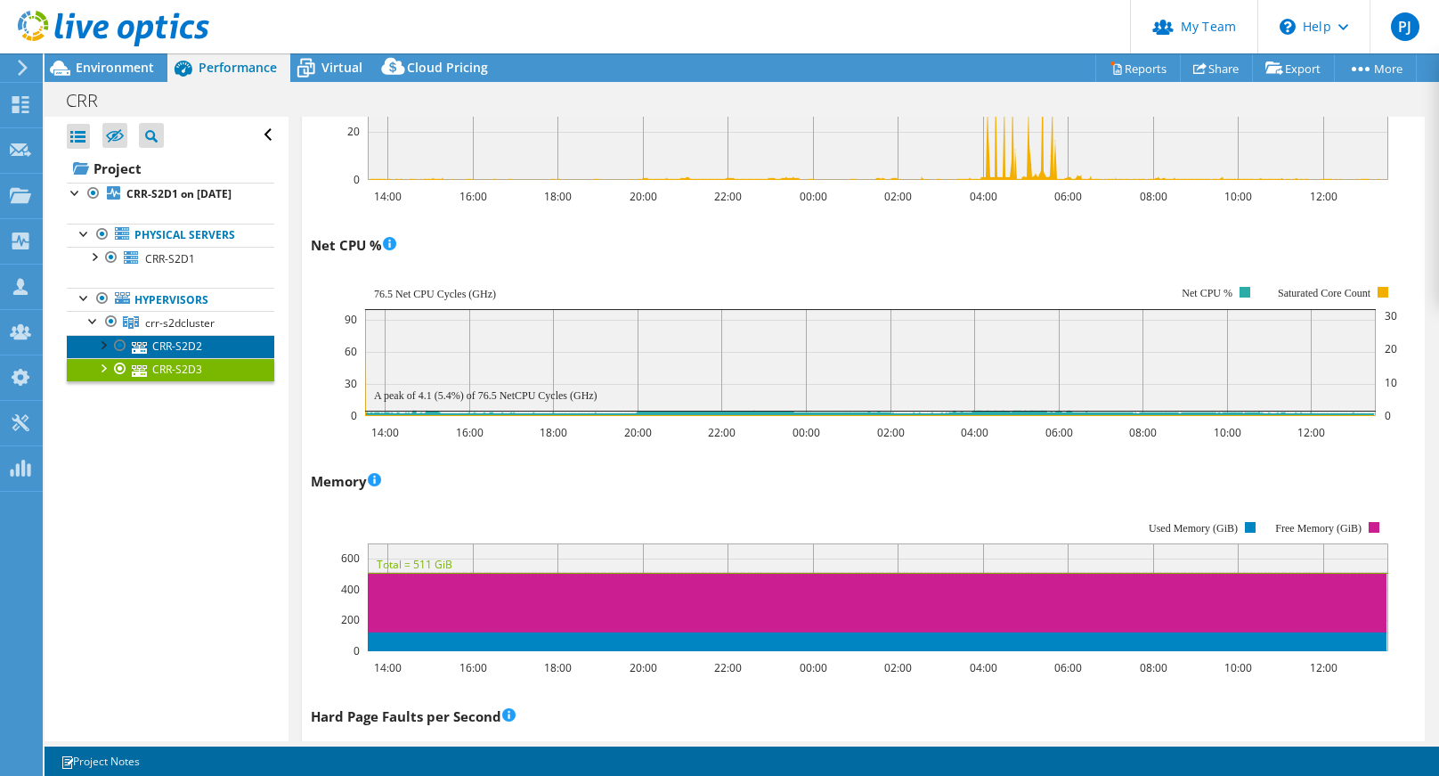
click at [186, 358] on link "CRR-S2D2" at bounding box center [171, 346] width 208 height 23
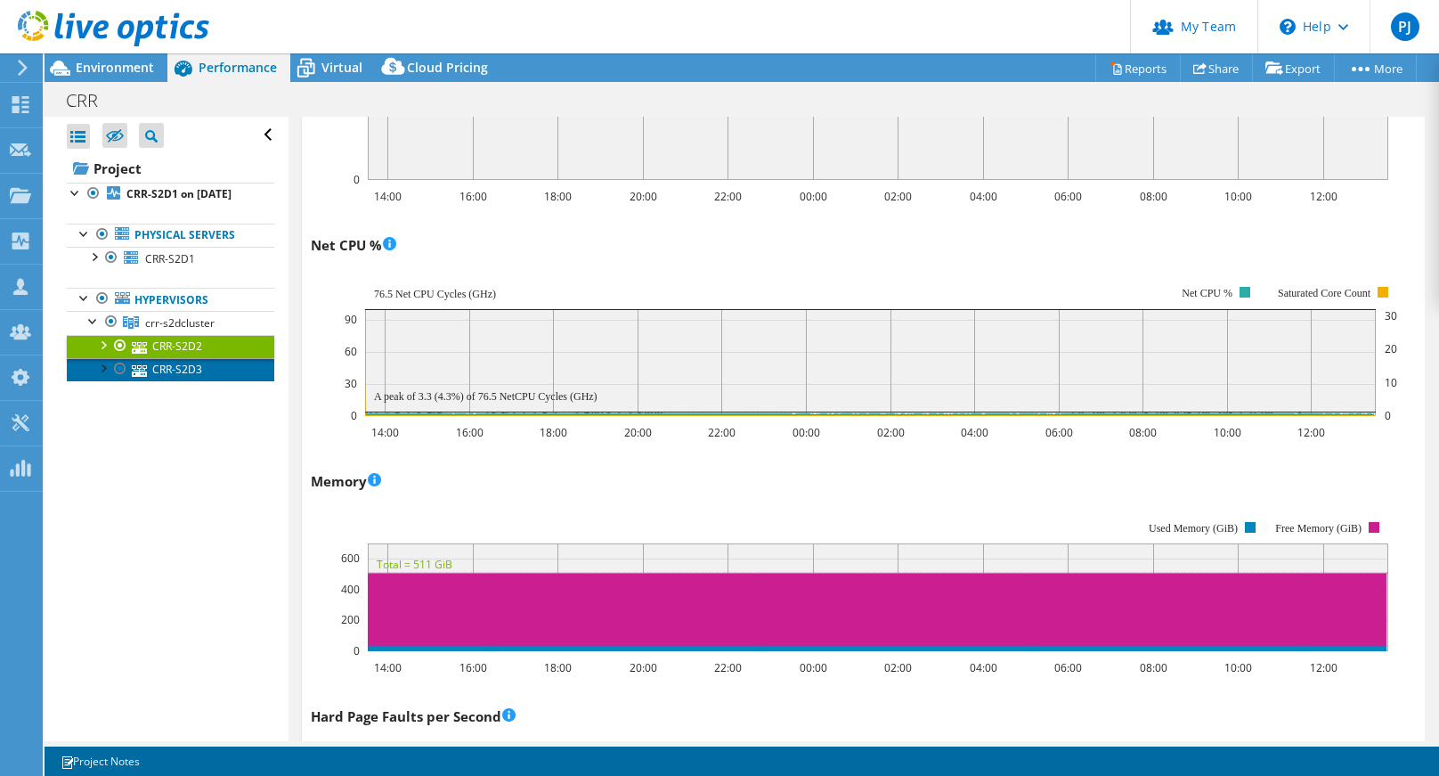
click at [175, 381] on link "CRR-S2D3" at bounding box center [171, 369] width 208 height 23
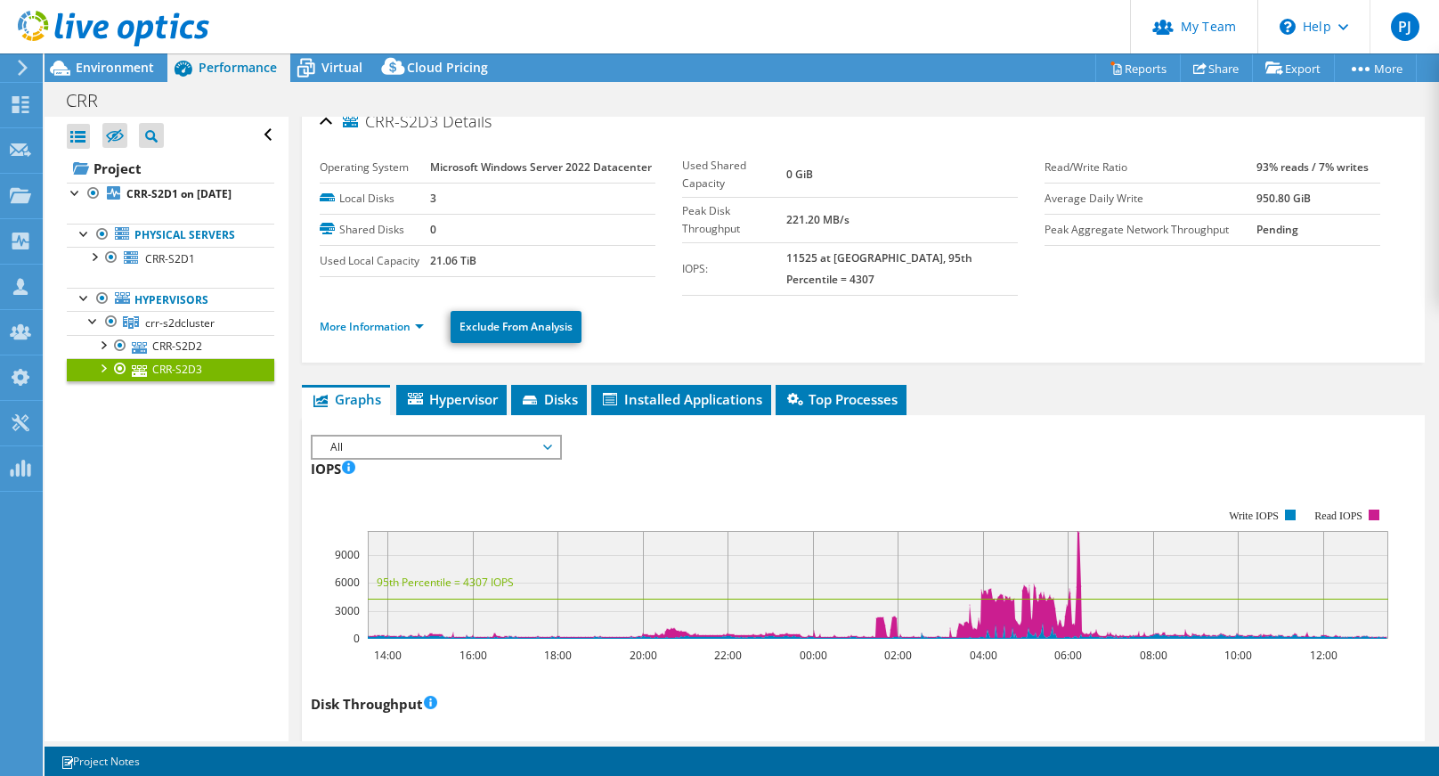
scroll to position [0, 0]
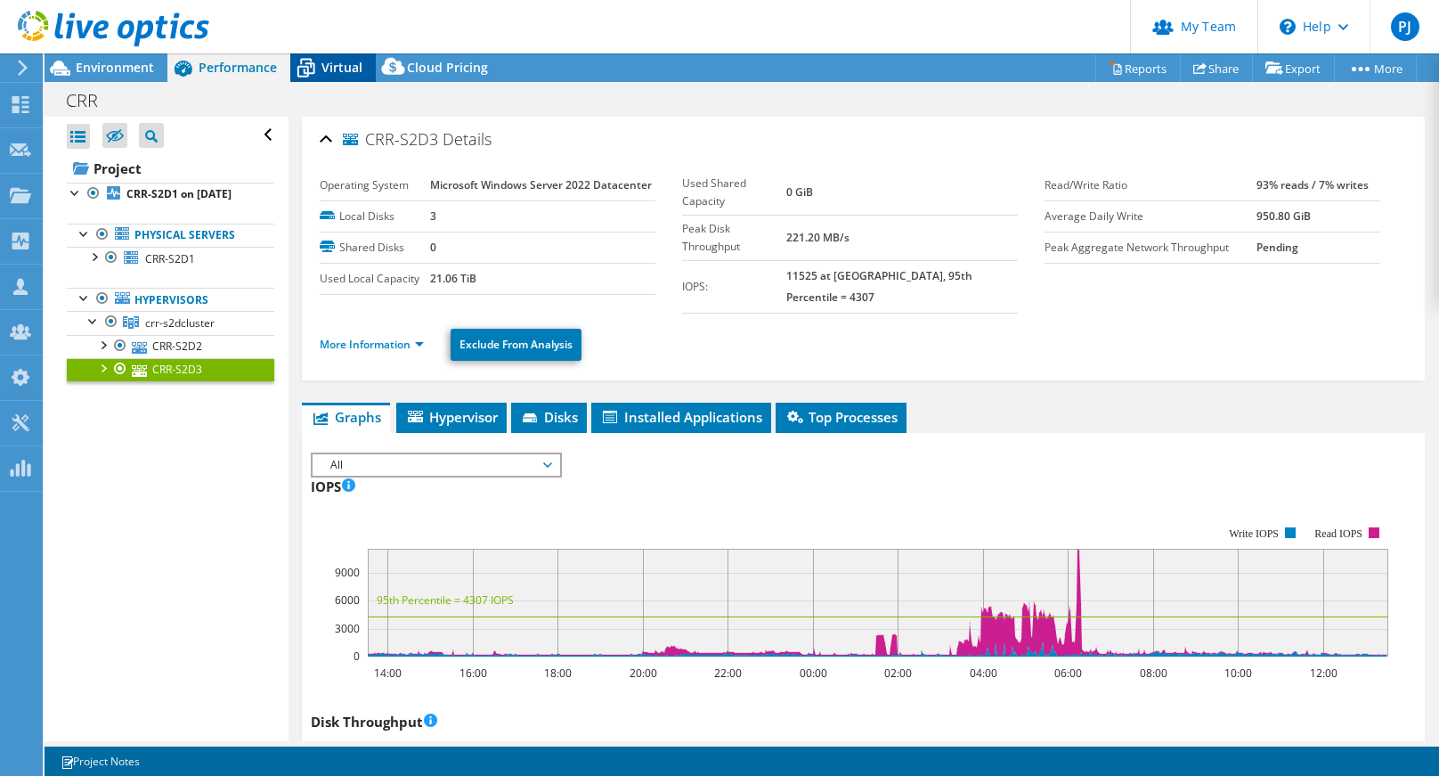
click at [345, 74] on span "Virtual" at bounding box center [342, 67] width 41 height 17
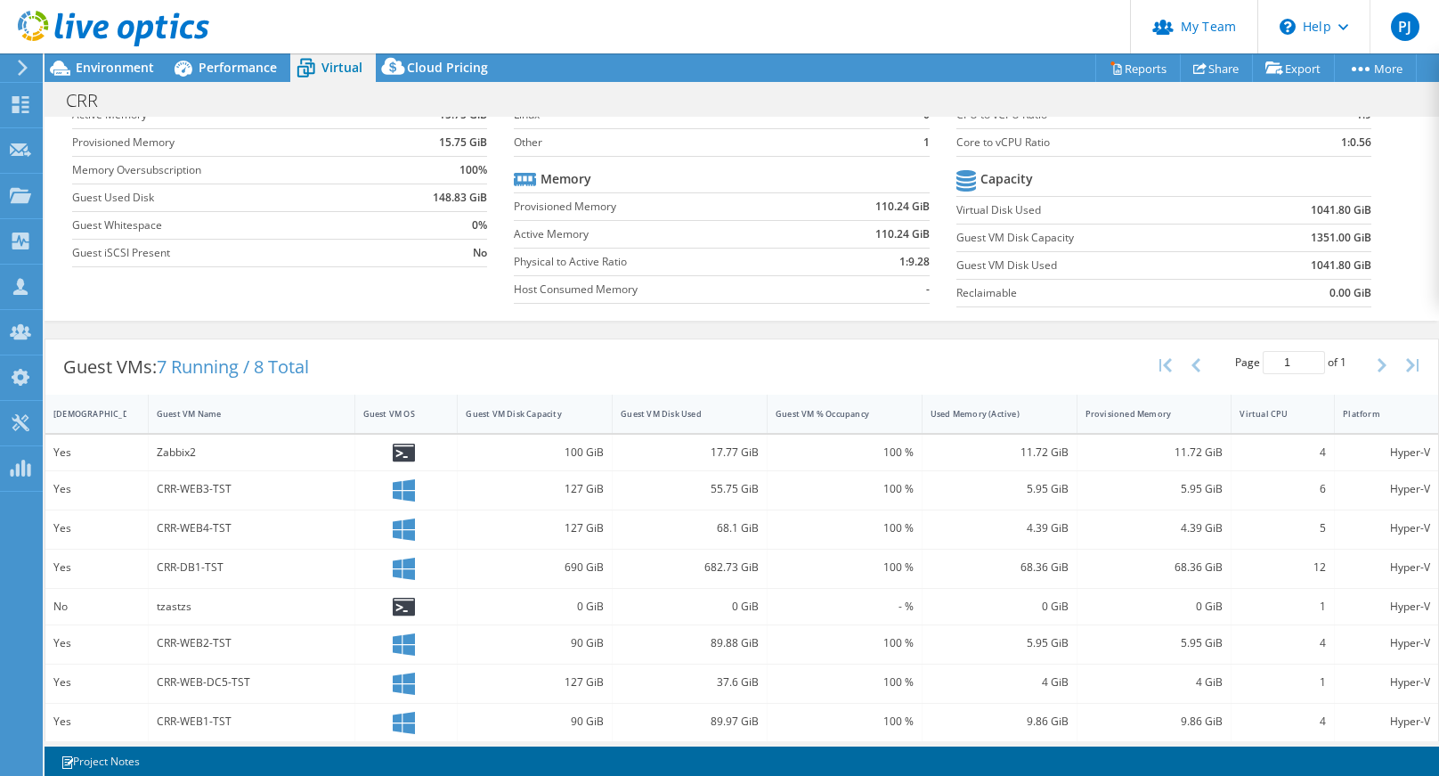
scroll to position [139, 0]
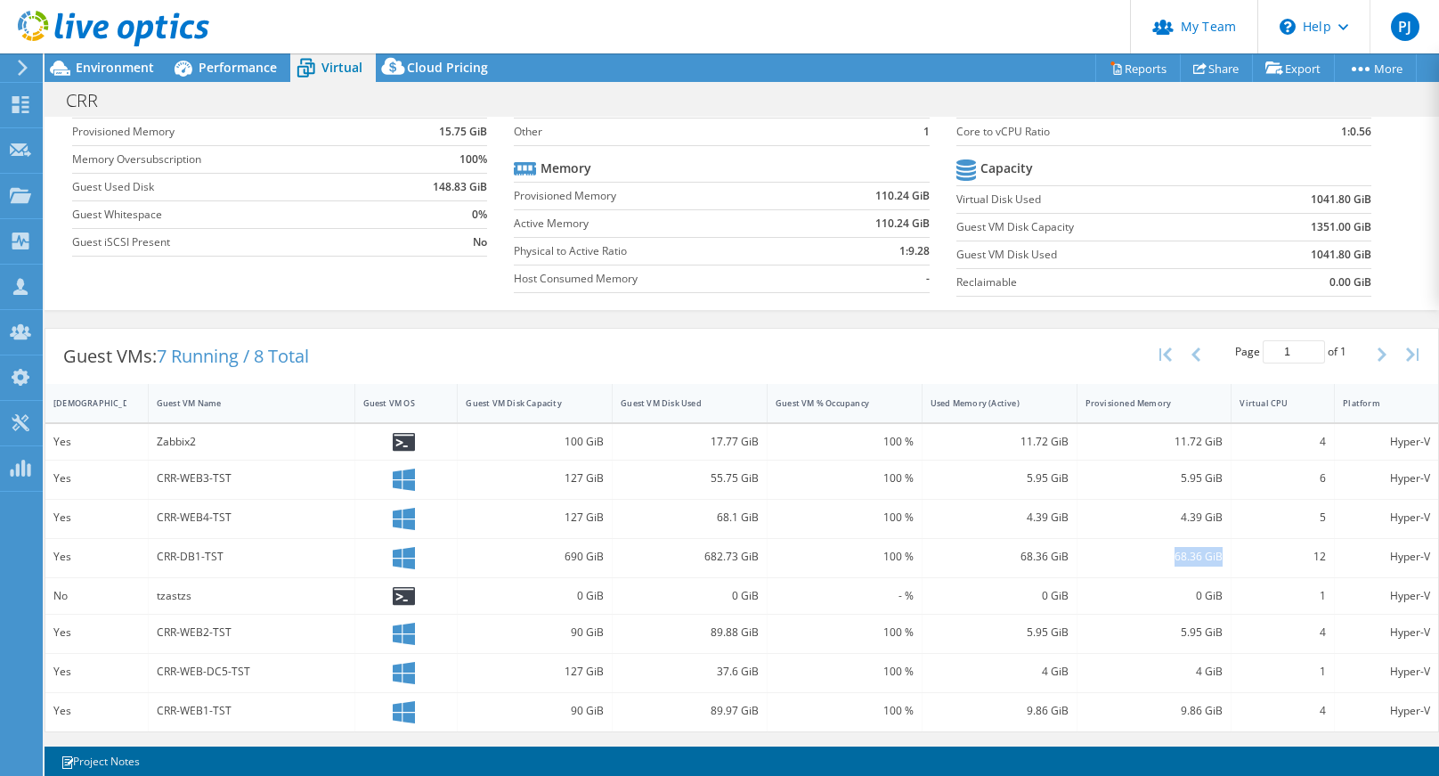
drag, startPoint x: 1167, startPoint y: 559, endPoint x: 1210, endPoint y: 559, distance: 42.8
click at [1210, 559] on div "68.36 GiB" at bounding box center [1155, 557] width 138 height 20
drag, startPoint x: 1061, startPoint y: 549, endPoint x: 1085, endPoint y: 549, distance: 24.0
click at [1064, 549] on div "68.36 GiB" at bounding box center [1000, 558] width 155 height 38
drag, startPoint x: 1144, startPoint y: 550, endPoint x: 1211, endPoint y: 552, distance: 67.7
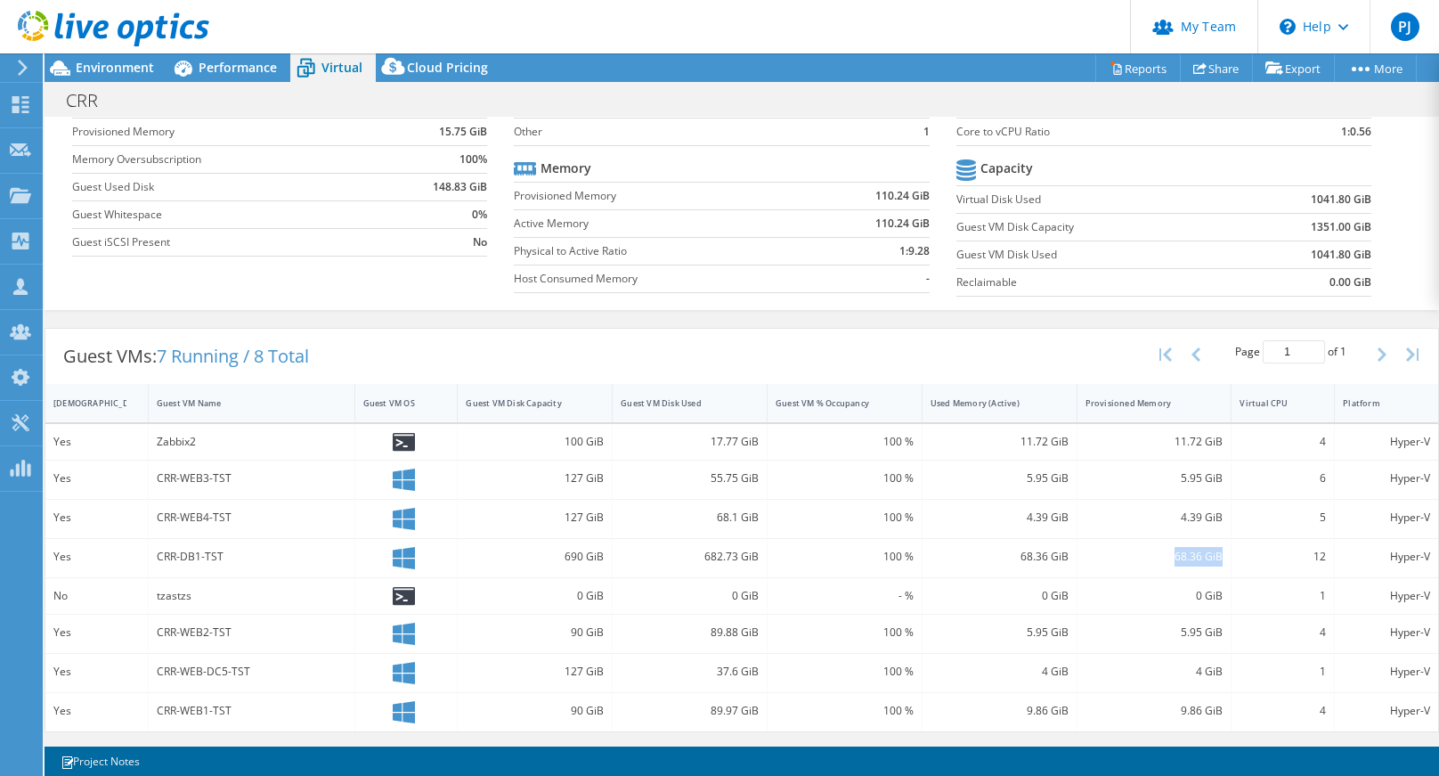
click at [1211, 552] on div "68.36 GiB" at bounding box center [1155, 557] width 138 height 20
click at [1316, 557] on div "12" at bounding box center [1283, 558] width 103 height 38
drag, startPoint x: 1185, startPoint y: 556, endPoint x: 1210, endPoint y: 556, distance: 25.8
click at [1210, 556] on div "68.36 GiB" at bounding box center [1155, 557] width 138 height 20
drag, startPoint x: 1164, startPoint y: 714, endPoint x: 1218, endPoint y: 710, distance: 53.6
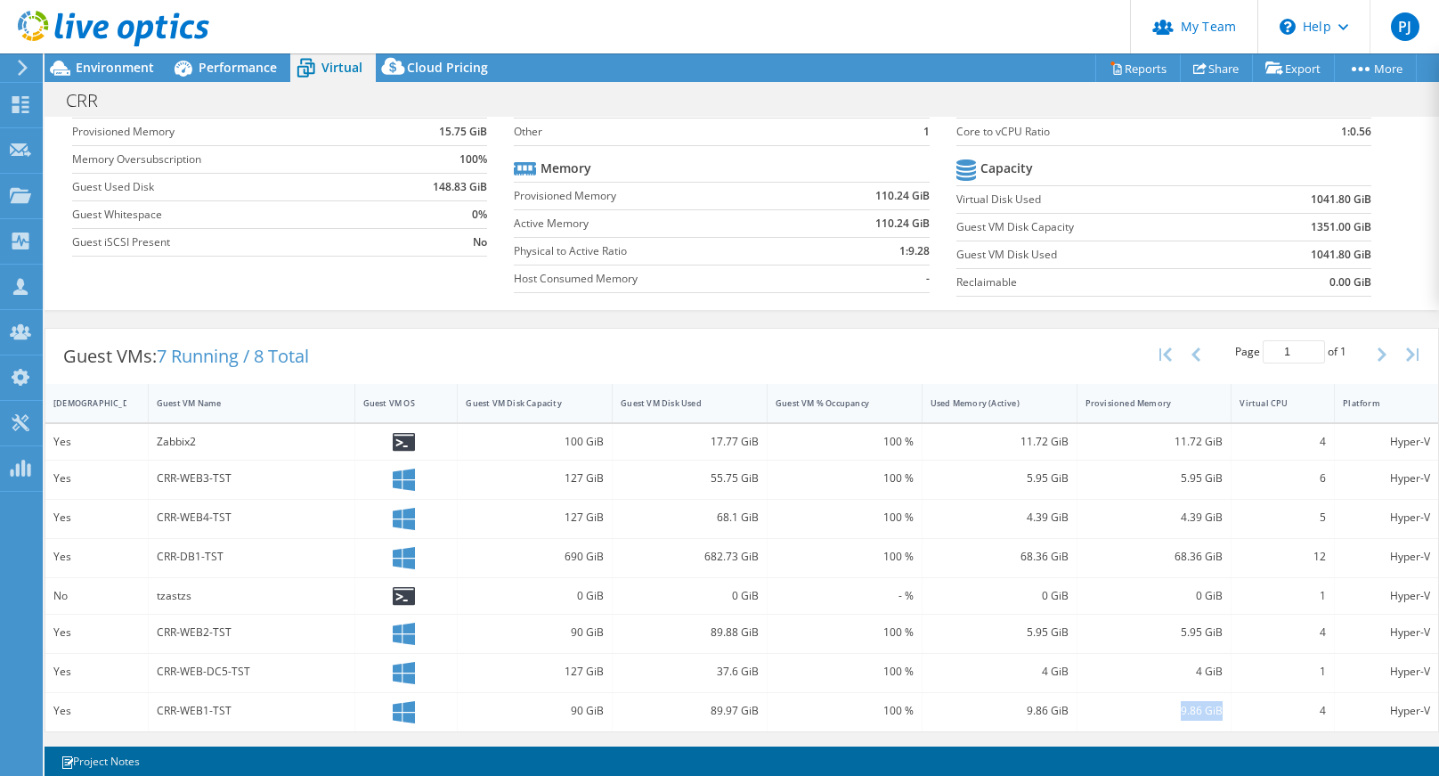
click at [1218, 710] on div "9.86 GiB" at bounding box center [1155, 712] width 155 height 38
drag, startPoint x: 1183, startPoint y: 671, endPoint x: 1218, endPoint y: 671, distance: 34.7
click at [1218, 671] on div "4 GiB" at bounding box center [1155, 673] width 155 height 38
drag, startPoint x: 1167, startPoint y: 624, endPoint x: 1218, endPoint y: 626, distance: 51.7
click at [1218, 626] on div "5.95 GiB" at bounding box center [1155, 634] width 155 height 38
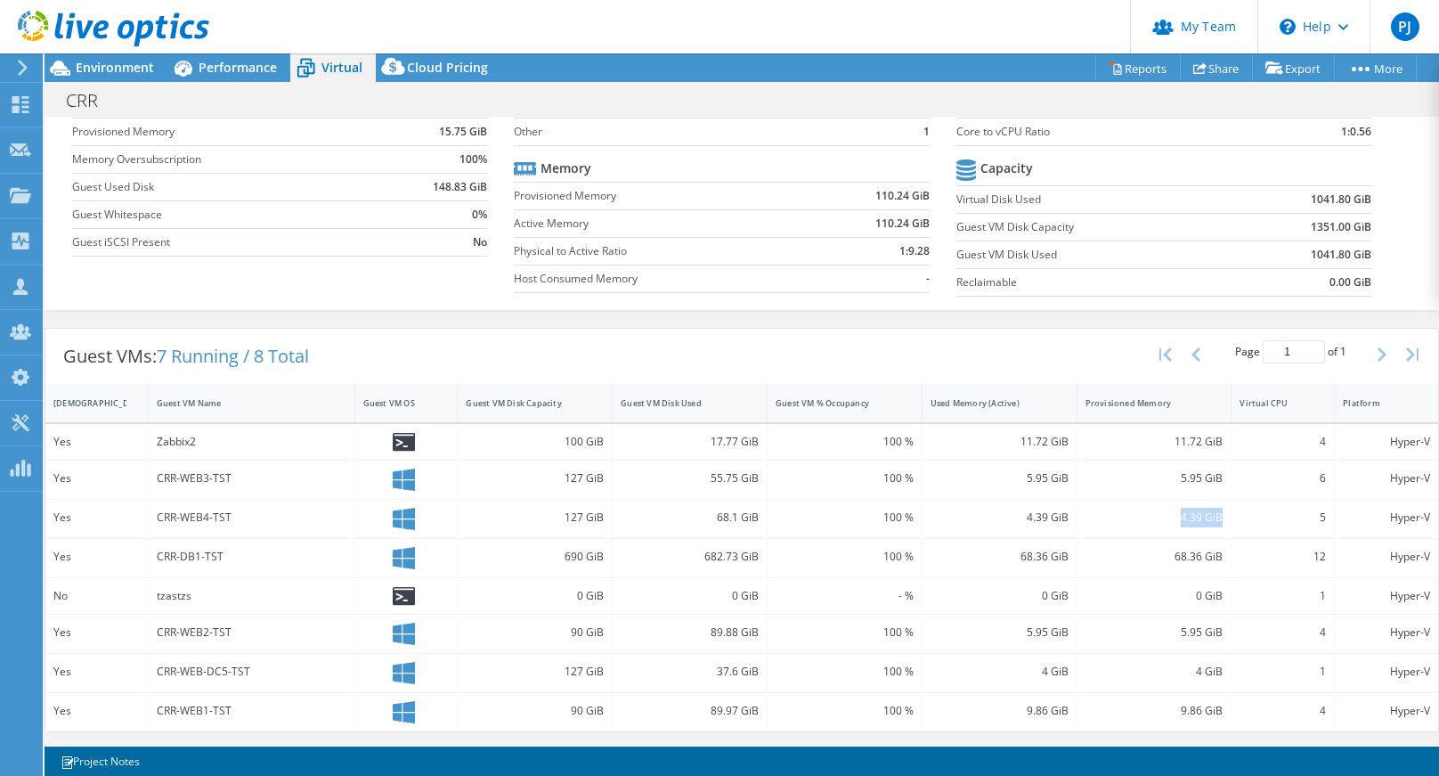
drag, startPoint x: 1155, startPoint y: 523, endPoint x: 1216, endPoint y: 524, distance: 60.6
click at [1216, 524] on div "4.39 GiB" at bounding box center [1155, 519] width 155 height 38
drag, startPoint x: 1168, startPoint y: 479, endPoint x: 1223, endPoint y: 478, distance: 55.2
click at [1223, 478] on div "Yes CRR-WEB3-TST 127 GiB 55.75 GiB 100 % 5.95 GiB 5.95 GiB 6 Hyper-V" at bounding box center [741, 479] width 1393 height 38
drag, startPoint x: 1193, startPoint y: 439, endPoint x: 1242, endPoint y: 439, distance: 49.0
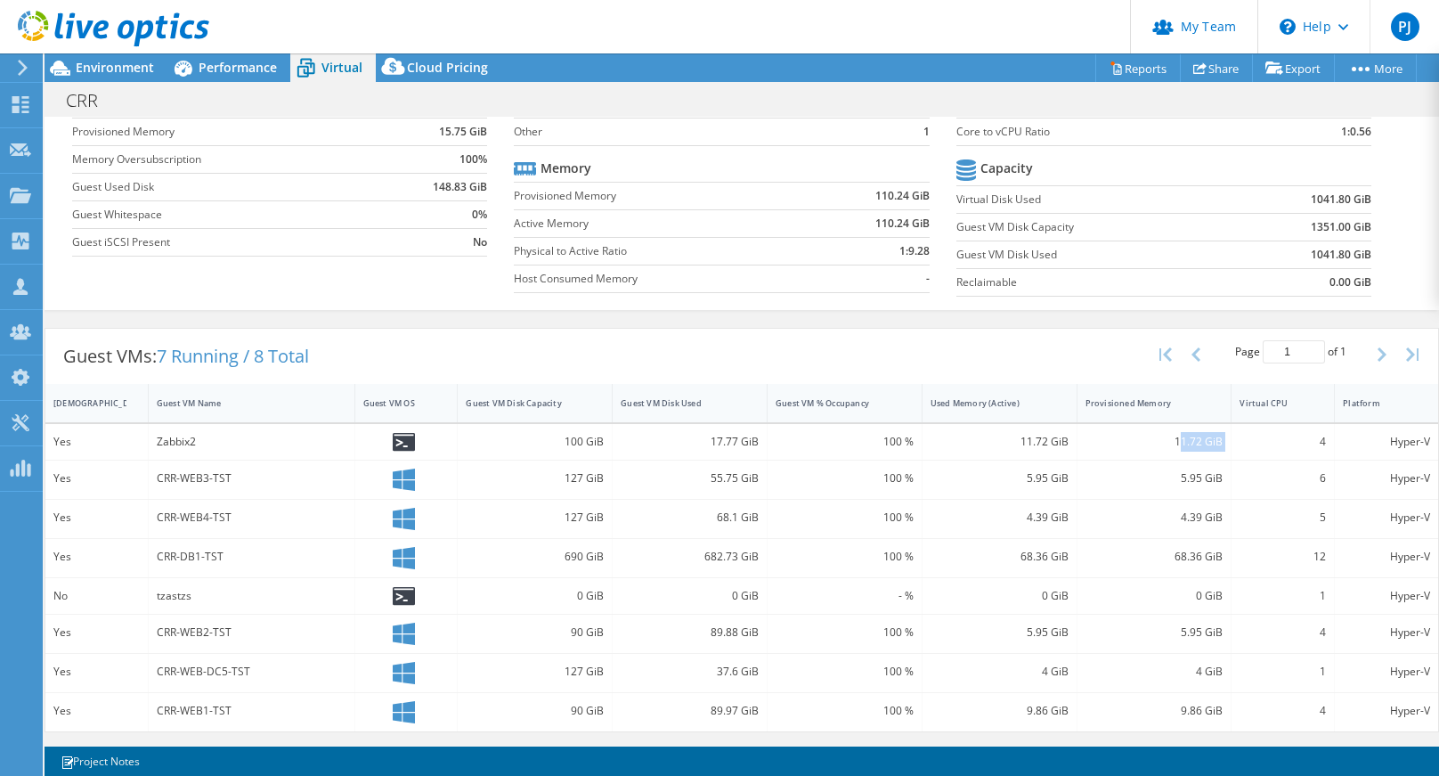
click at [1242, 439] on div "Yes Zabbix2 100 GiB 17.77 GiB 100 % 11.72 GiB 11.72 GiB 4 Hyper-V" at bounding box center [741, 442] width 1393 height 36
click at [1266, 522] on div "5" at bounding box center [1283, 518] width 86 height 20
click at [1314, 481] on div "6" at bounding box center [1283, 479] width 86 height 20
drag, startPoint x: 1178, startPoint y: 474, endPoint x: 1243, endPoint y: 473, distance: 65.0
click at [1243, 473] on div "Yes CRR-WEB3-TST 127 GiB 55.75 GiB 100 % 5.95 GiB 5.95 GiB 6 Hyper-V" at bounding box center [741, 479] width 1393 height 38
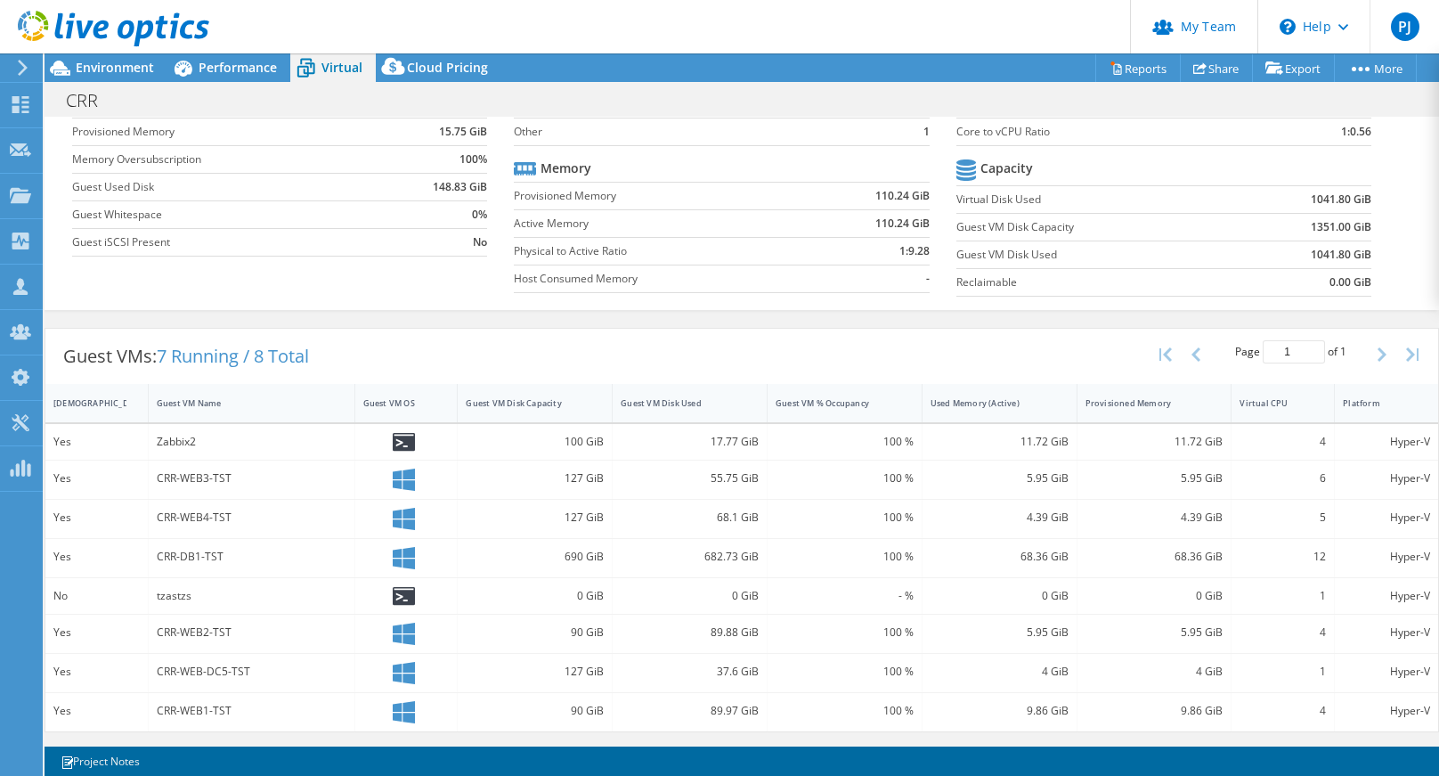
click at [1252, 536] on div "5" at bounding box center [1283, 519] width 103 height 38
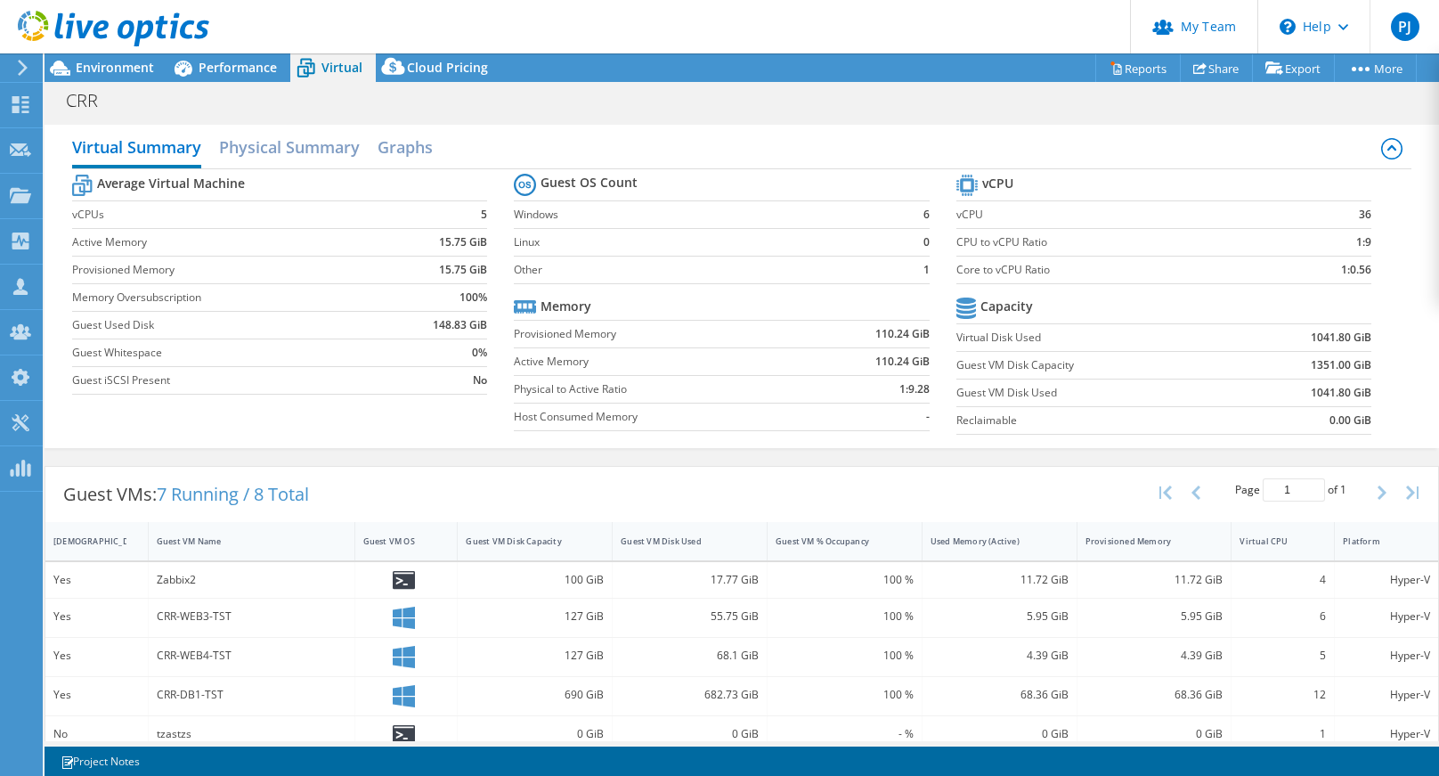
scroll to position [0, 0]
click at [232, 63] on span "Performance" at bounding box center [238, 67] width 78 height 17
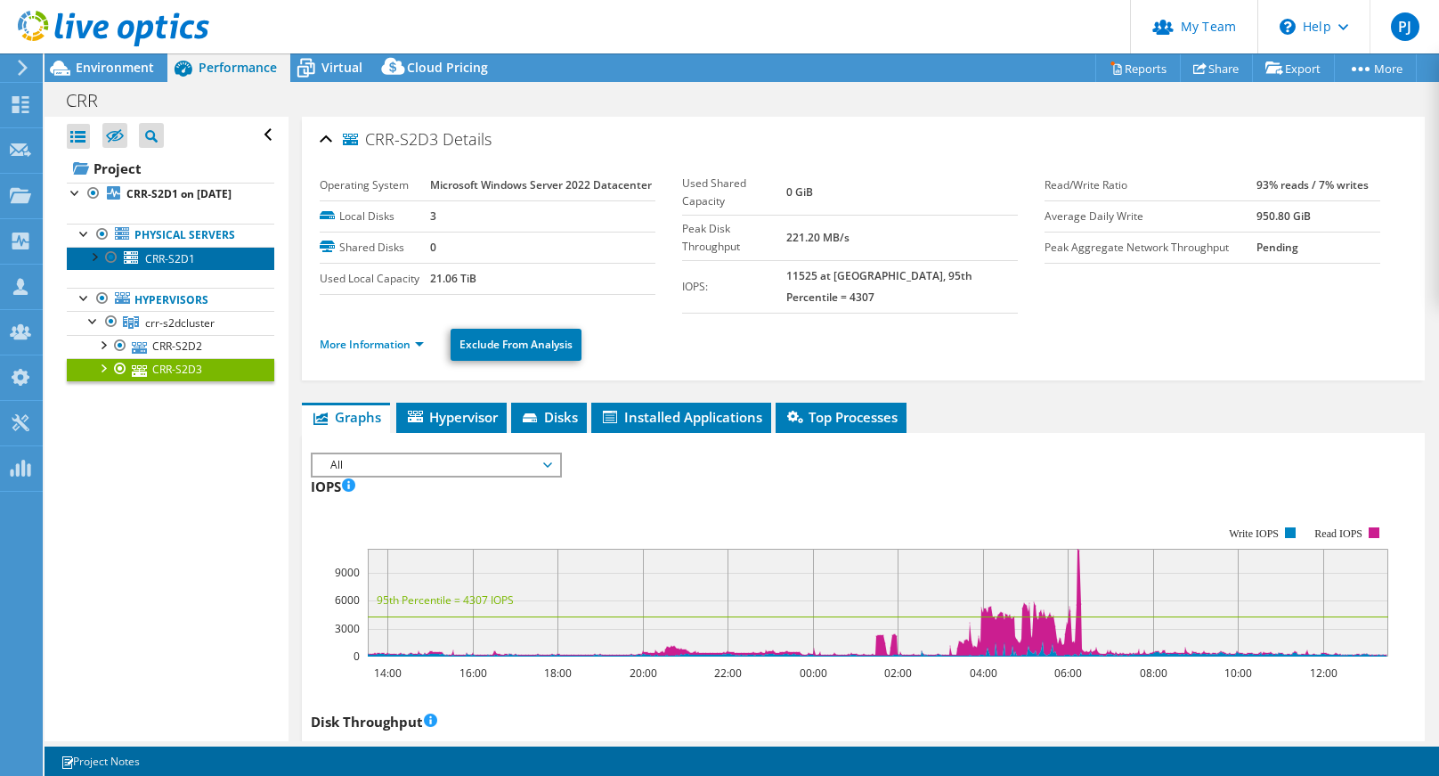
click at [157, 266] on span "CRR-S2D1" at bounding box center [170, 258] width 50 height 15
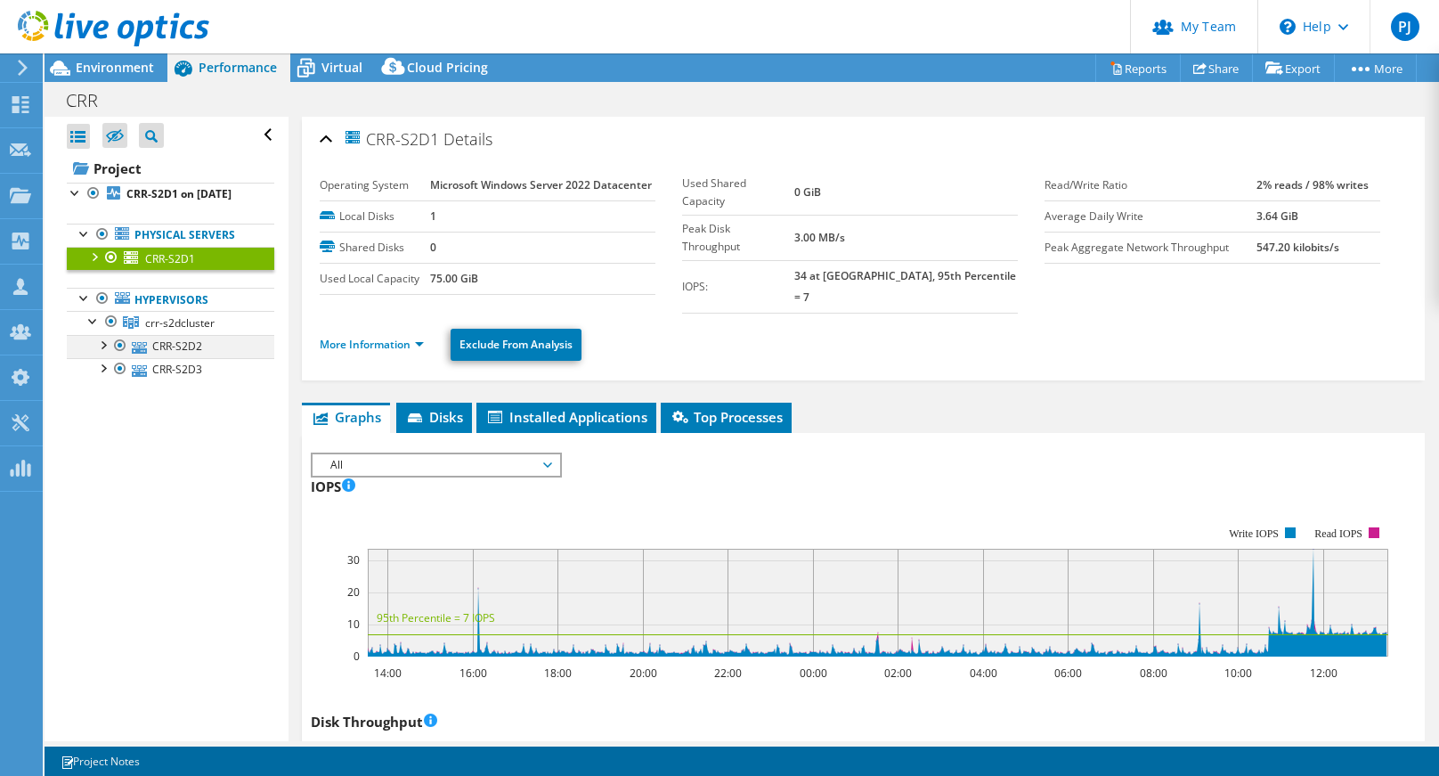
click at [103, 353] on div at bounding box center [103, 344] width 18 height 18
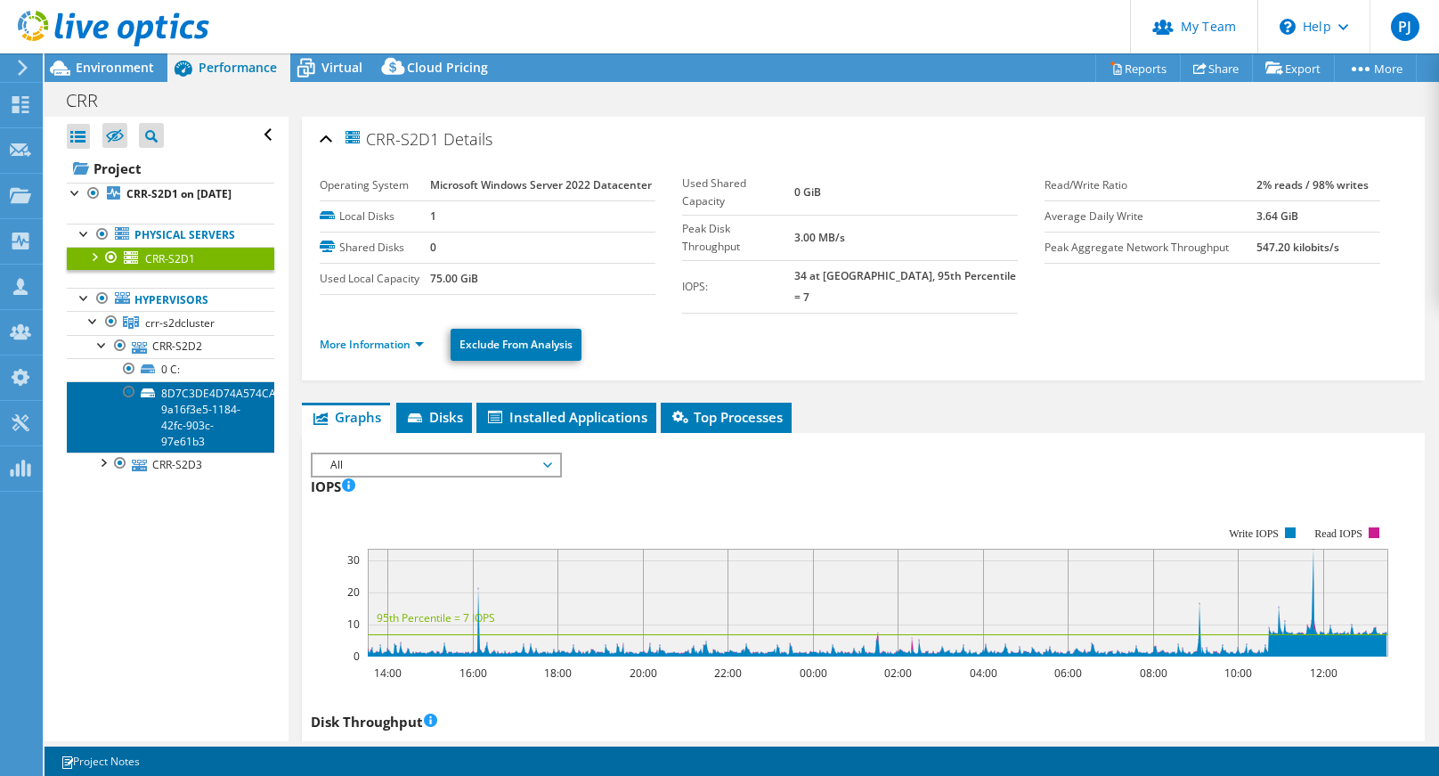
click at [207, 444] on link "8D7C3DE4D74A574CAE852540F5097441-9a16f3e5-1184-42fc-903c-97e61b3" at bounding box center [171, 416] width 208 height 71
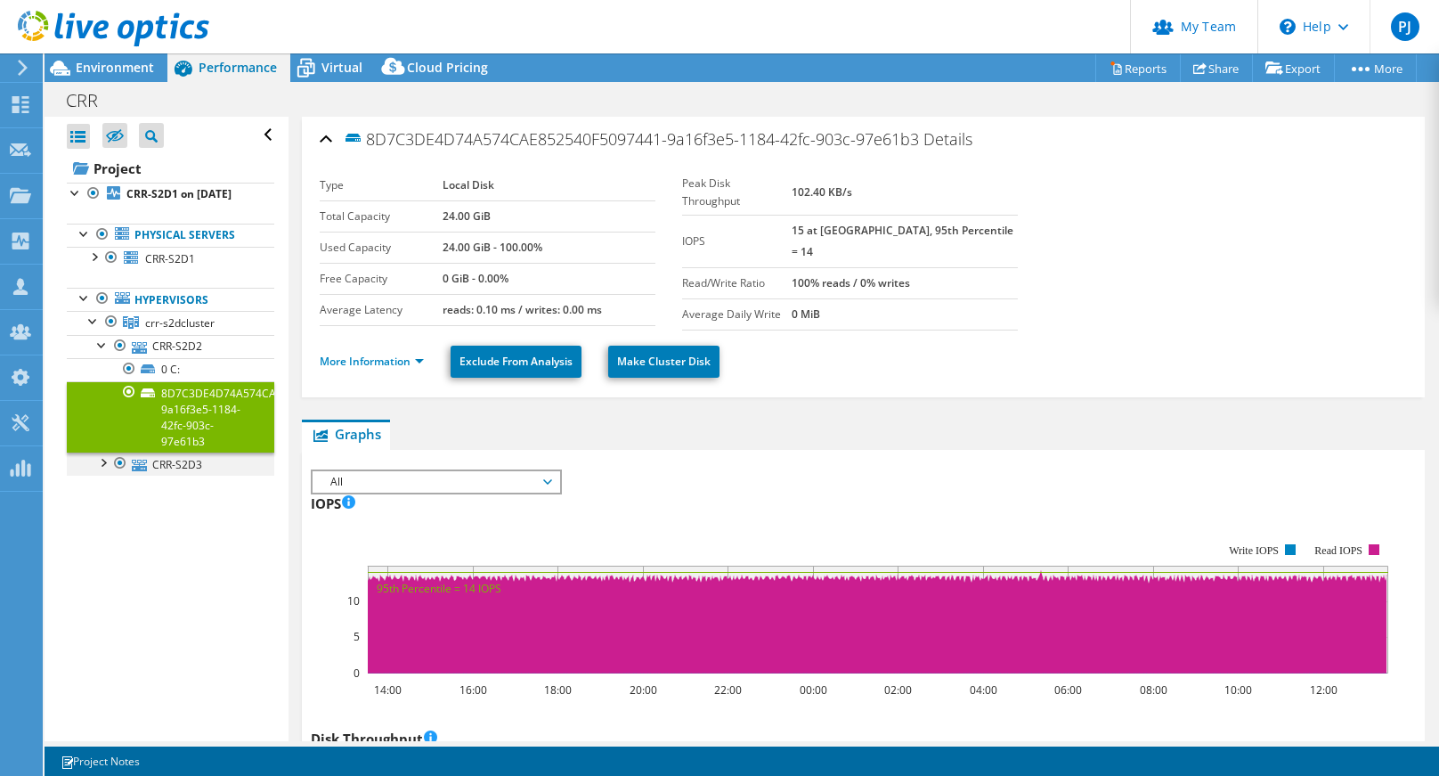
click at [104, 470] on div at bounding box center [103, 461] width 18 height 18
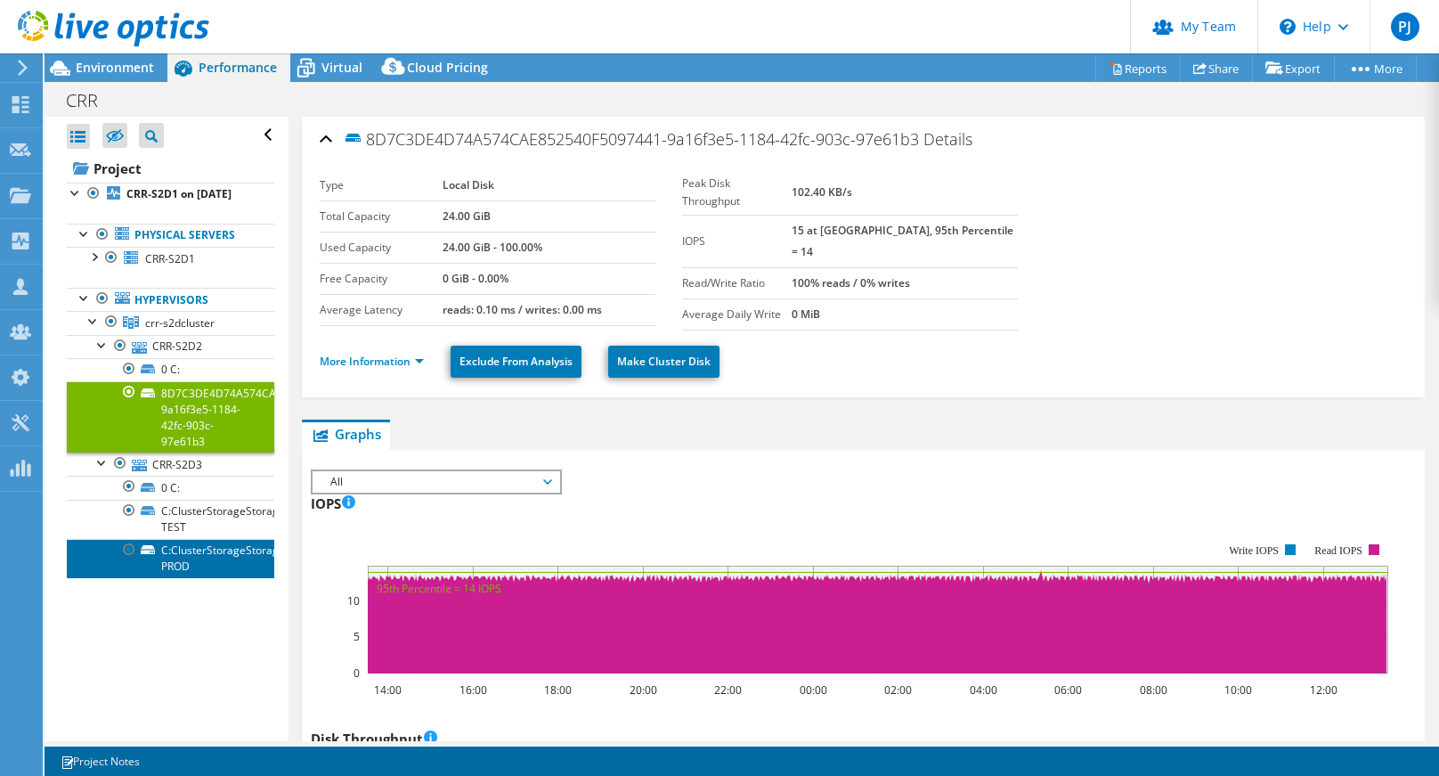
click at [216, 568] on link "C:ClusterStorageStorage-PROD" at bounding box center [171, 558] width 208 height 39
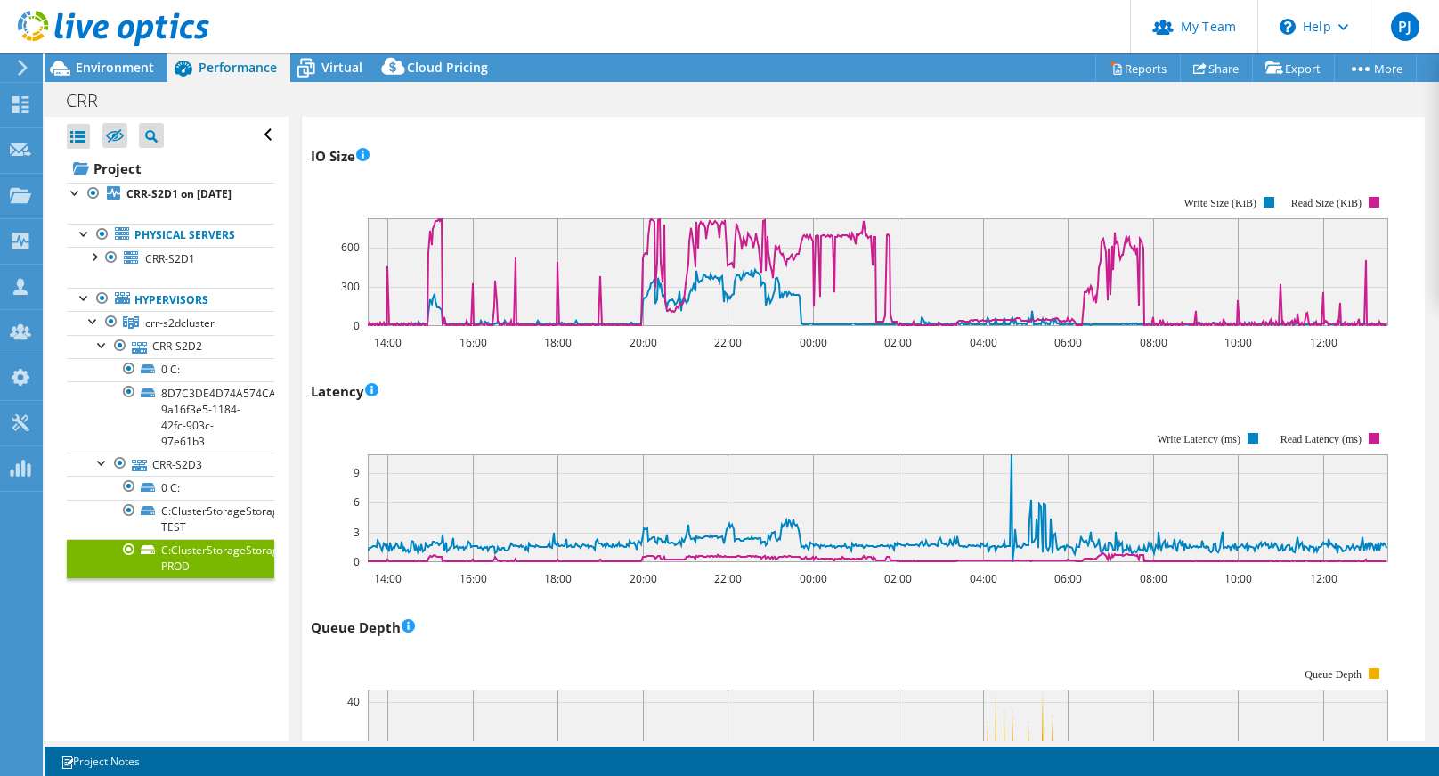
scroll to position [802, 0]
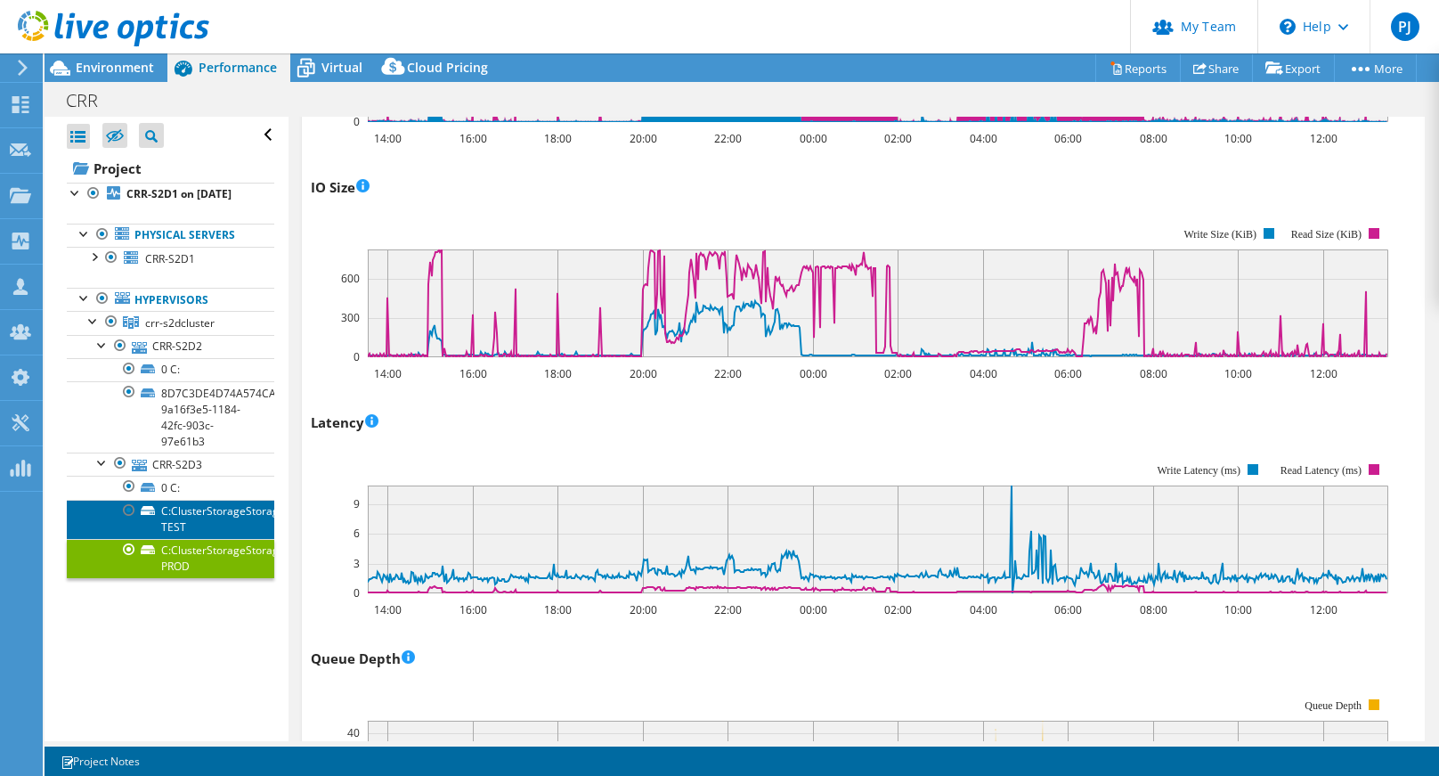
click at [203, 535] on link "C:ClusterStorageStorage-TEST" at bounding box center [171, 519] width 208 height 39
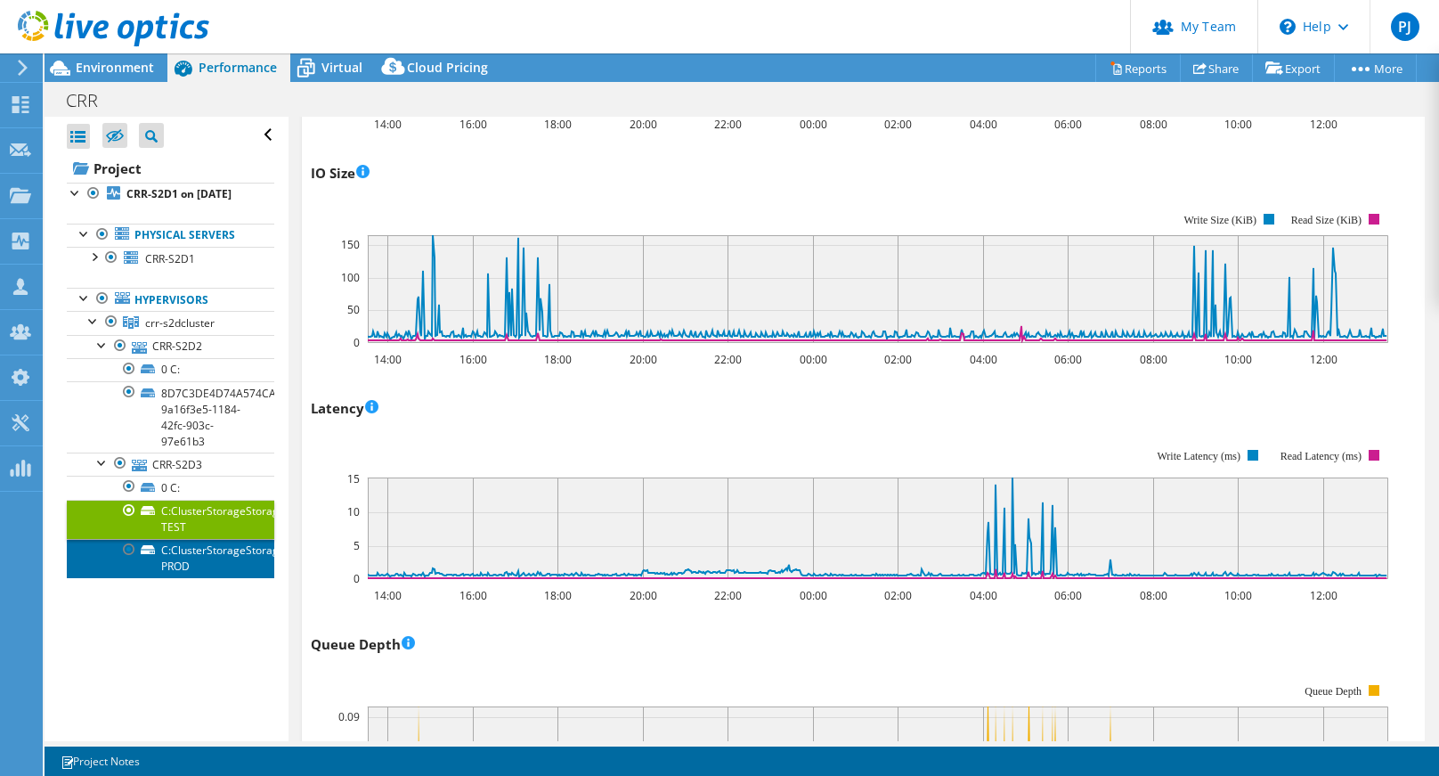
click at [202, 566] on link "C:ClusterStorageStorage-PROD" at bounding box center [171, 558] width 208 height 39
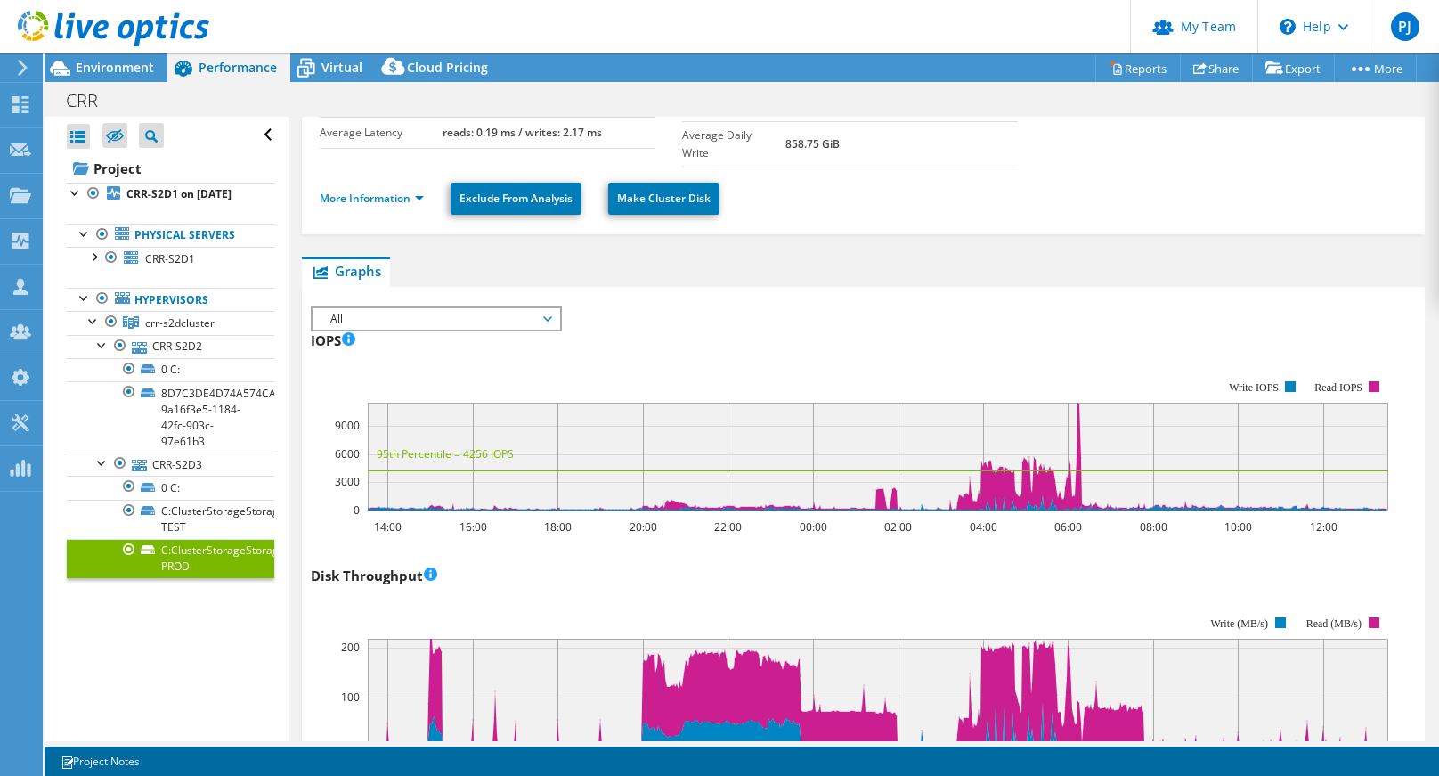
scroll to position [0, 0]
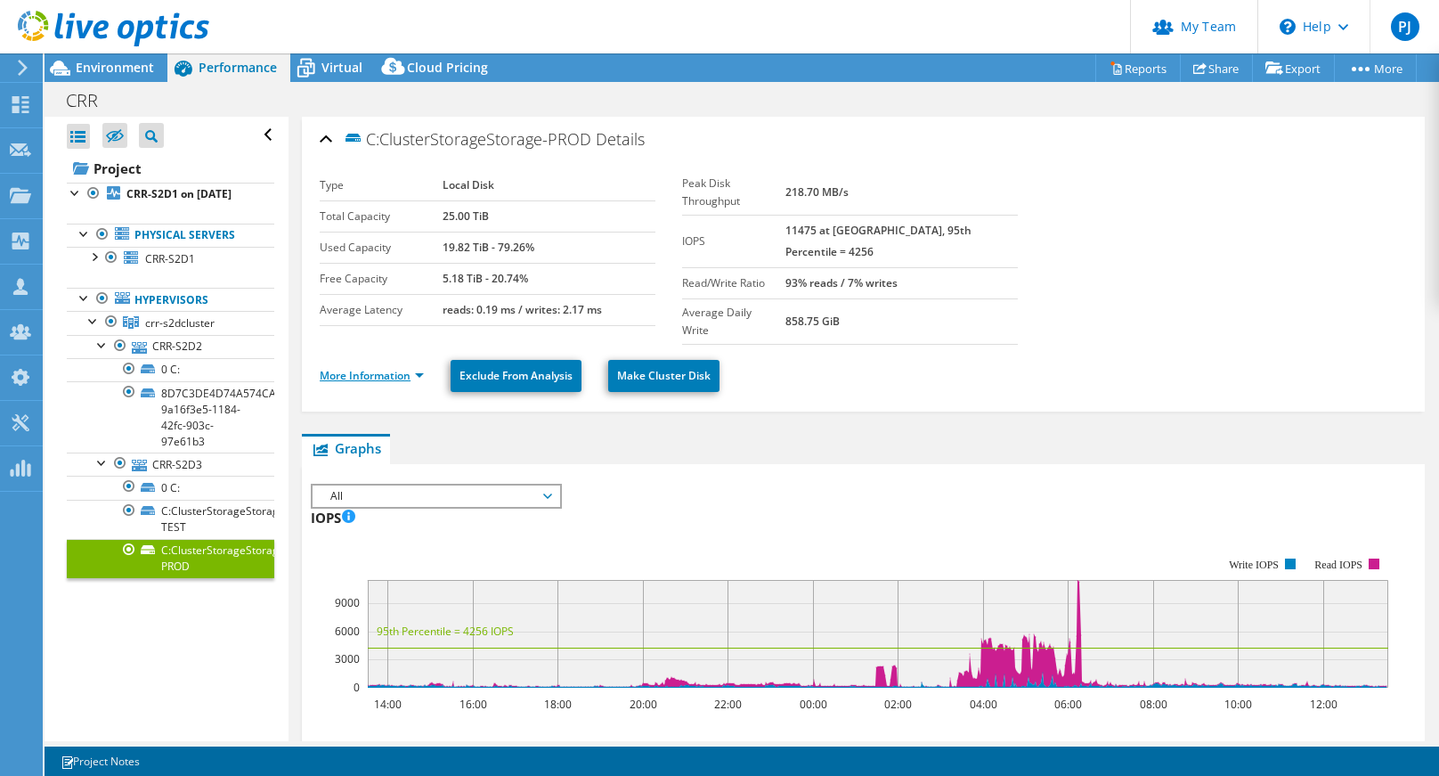
click at [361, 368] on link "More Information" at bounding box center [372, 375] width 104 height 15
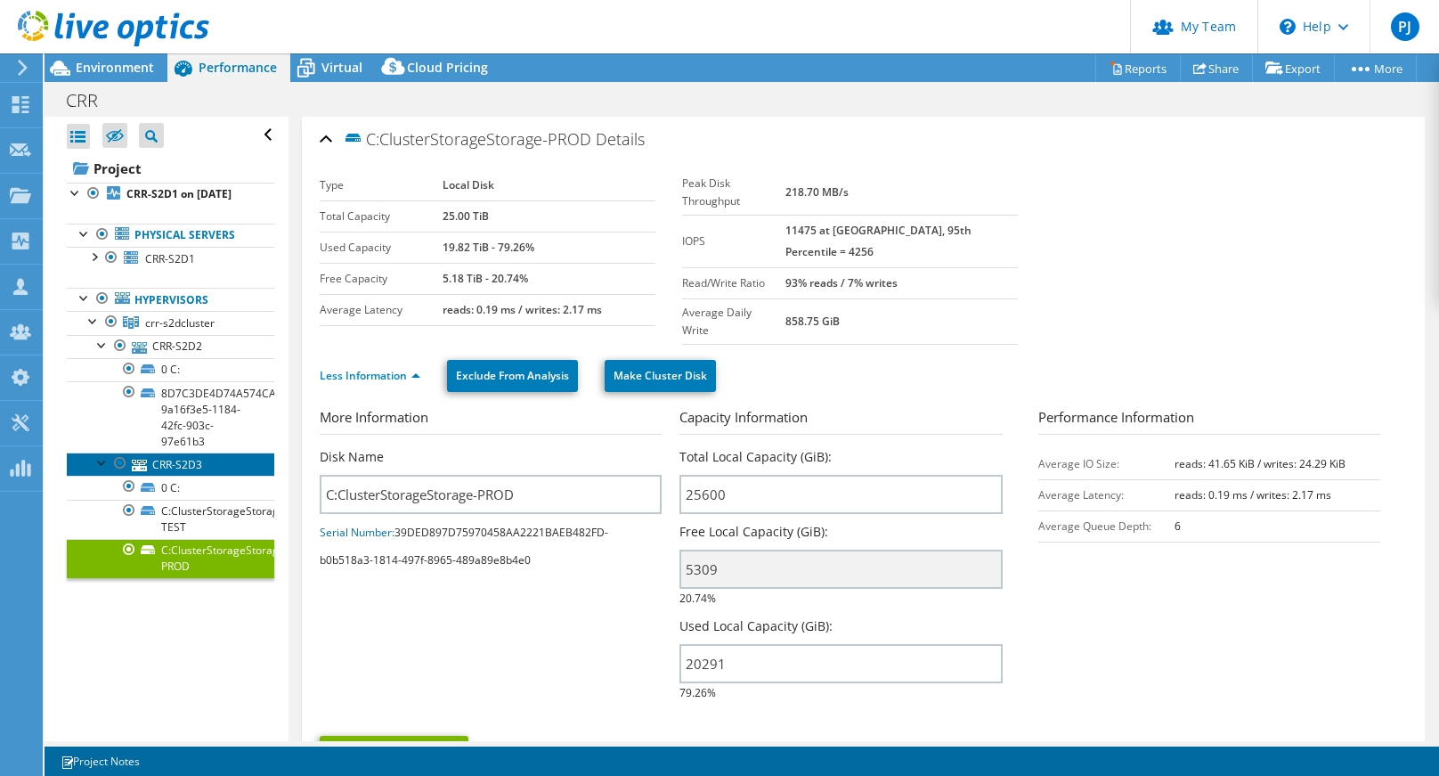
click at [185, 476] on link "CRR-S2D3" at bounding box center [171, 463] width 208 height 23
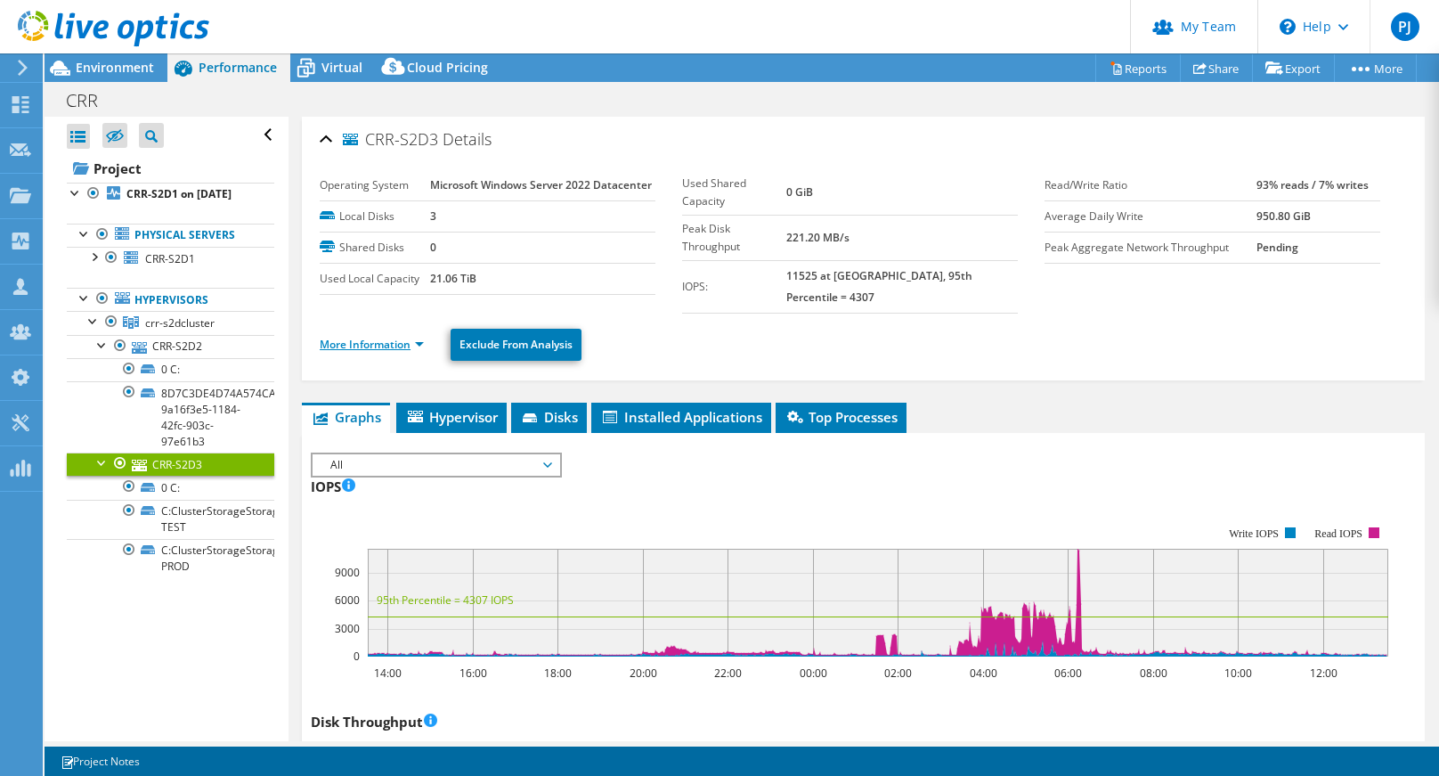
click at [383, 337] on link "More Information" at bounding box center [372, 344] width 104 height 15
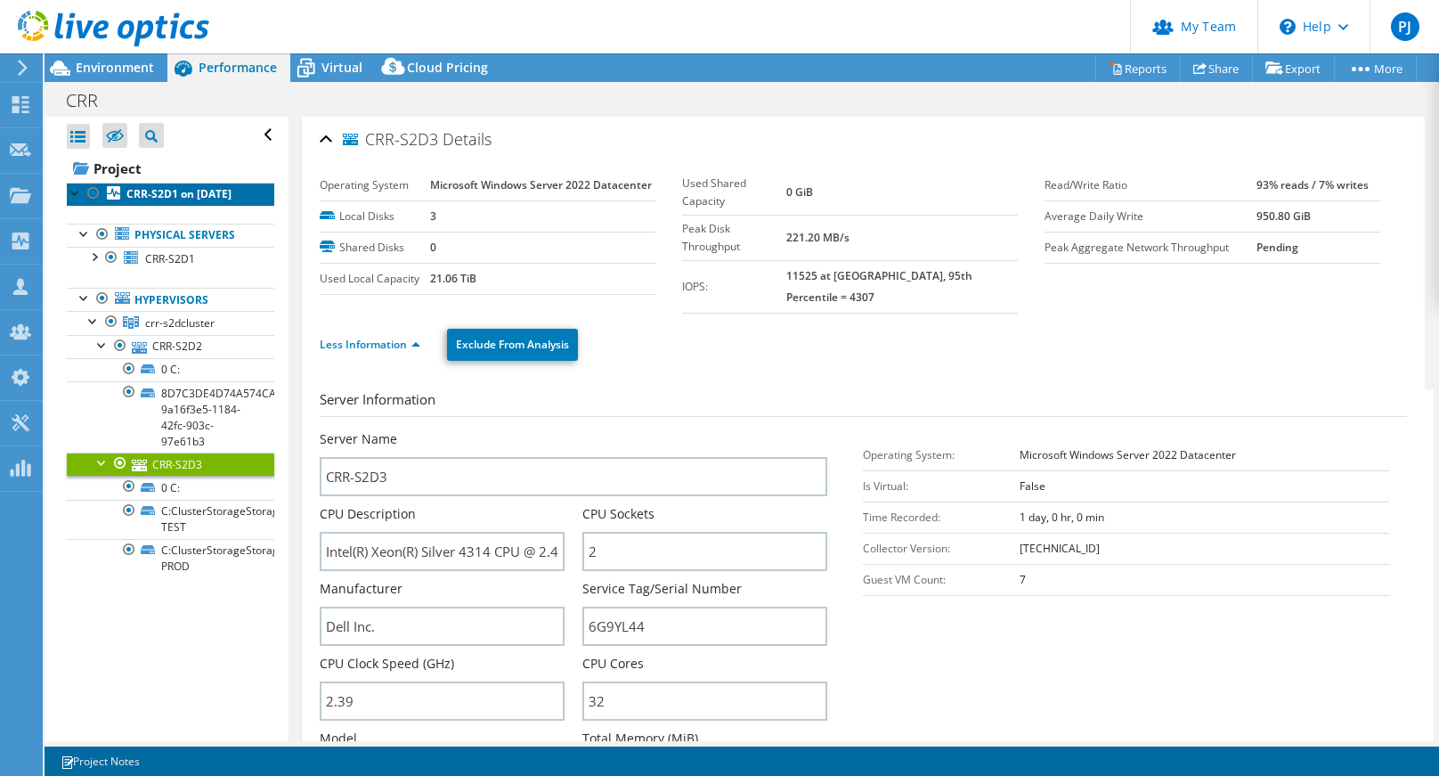
click at [137, 199] on b "CRR-S2D1 on 9/8/2025" at bounding box center [178, 193] width 105 height 15
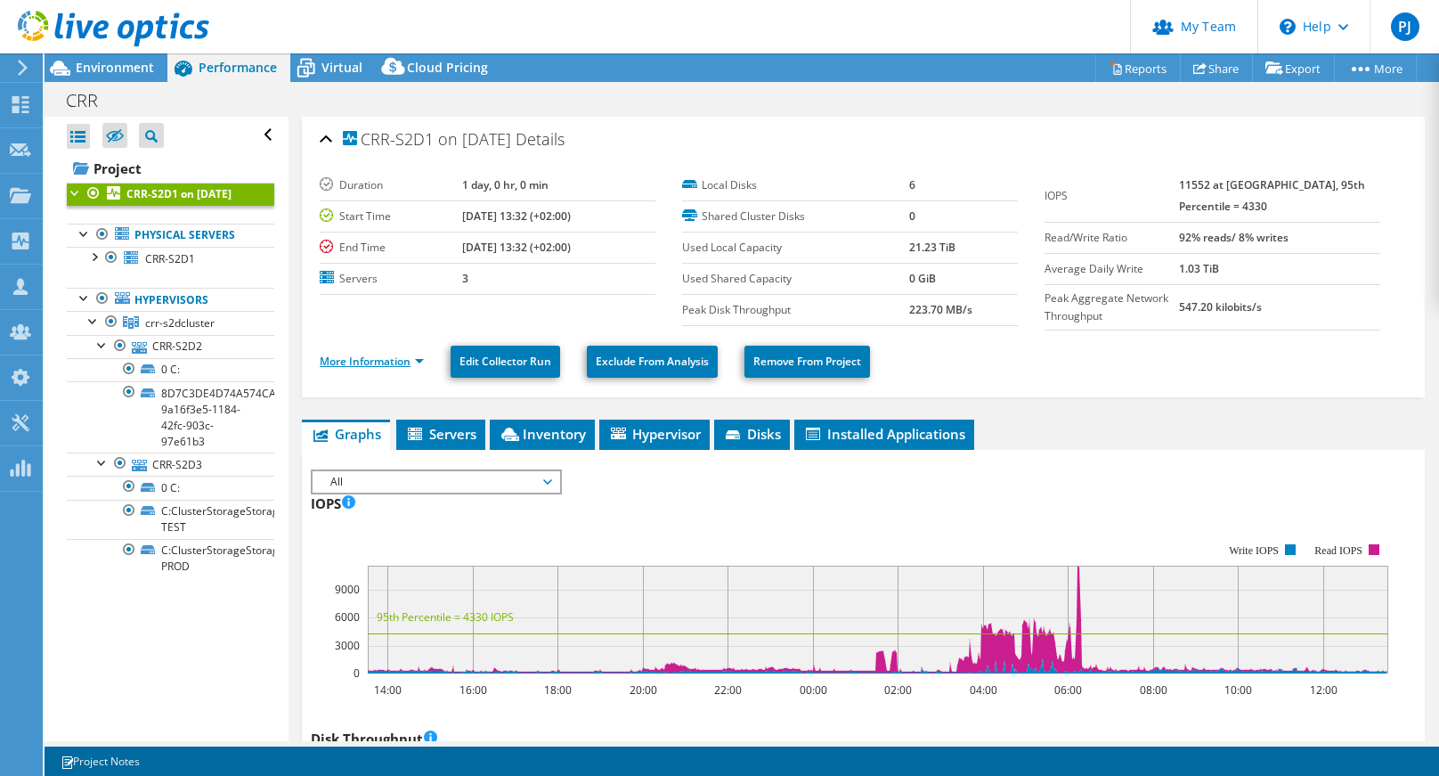
click at [384, 365] on link "More Information" at bounding box center [372, 361] width 104 height 15
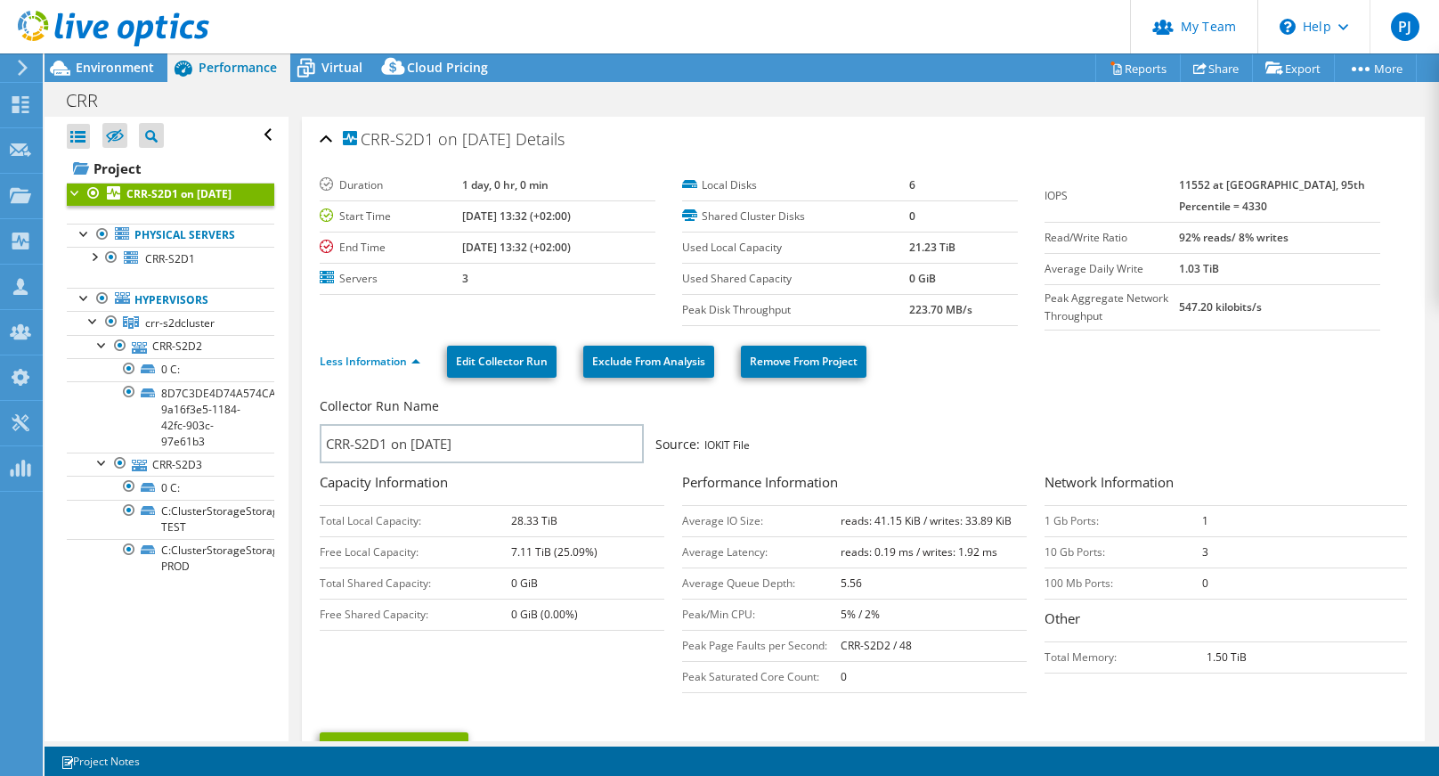
click at [154, 102] on div "CRR Print" at bounding box center [742, 100] width 1395 height 33
click at [110, 98] on h1 "CRR" at bounding box center [92, 101] width 68 height 20
click at [219, 95] on link at bounding box center [206, 99] width 25 height 22
click at [105, 67] on span "Environment" at bounding box center [115, 67] width 78 height 17
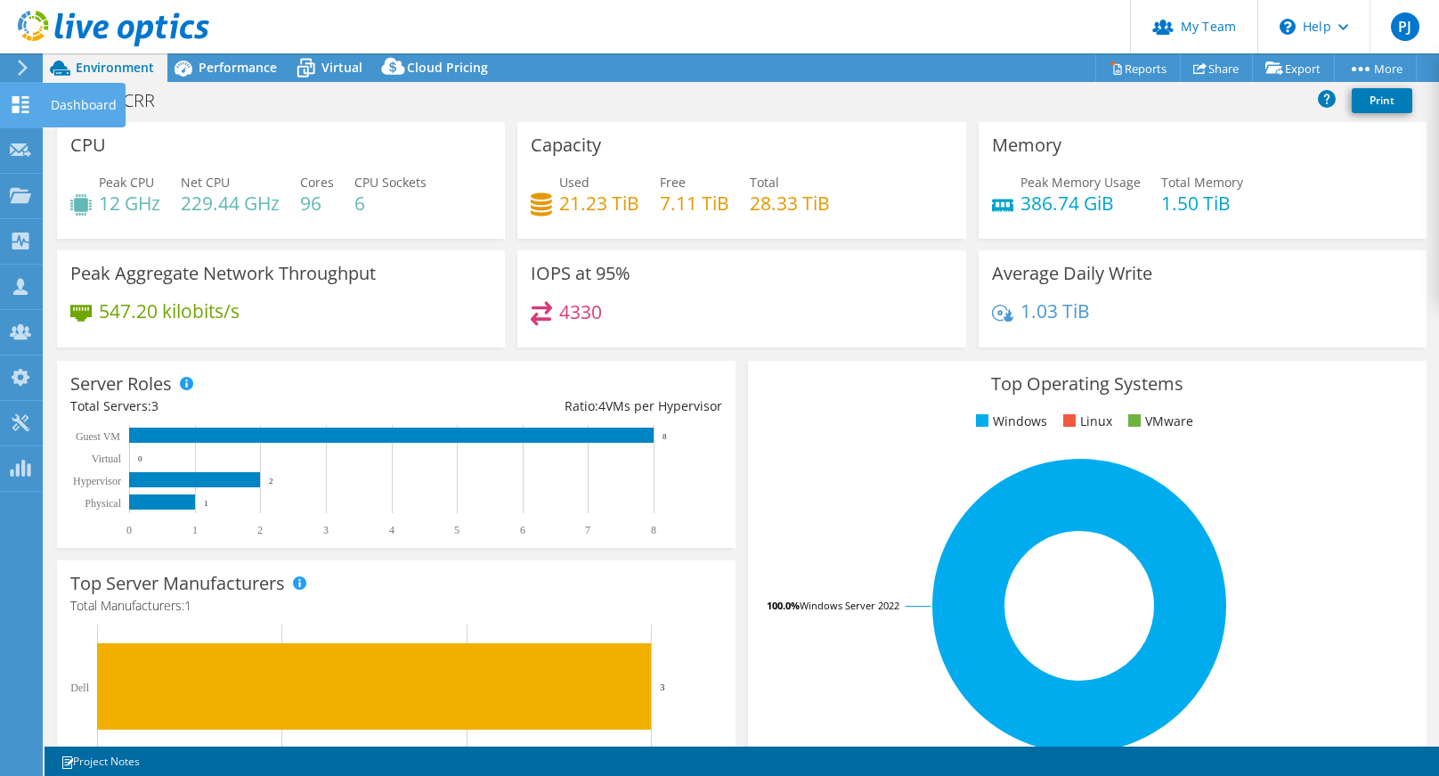
click at [10, 109] on icon at bounding box center [20, 104] width 21 height 17
